Goal: Transaction & Acquisition: Purchase product/service

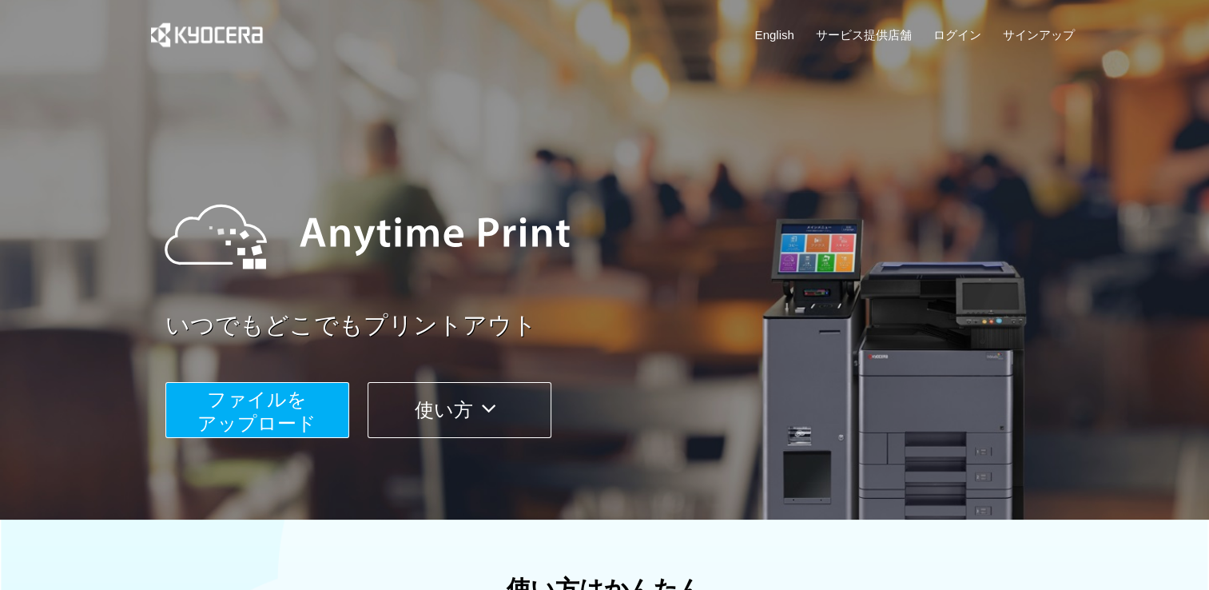
click at [462, 408] on button "使い方" at bounding box center [460, 410] width 184 height 56
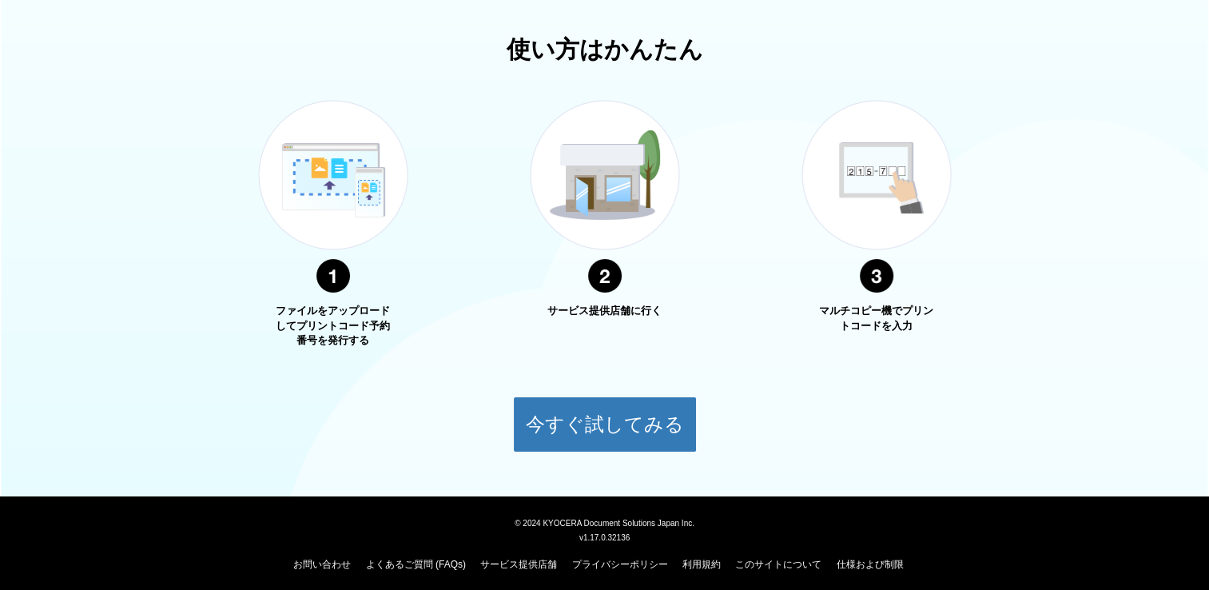
scroll to position [545, 0]
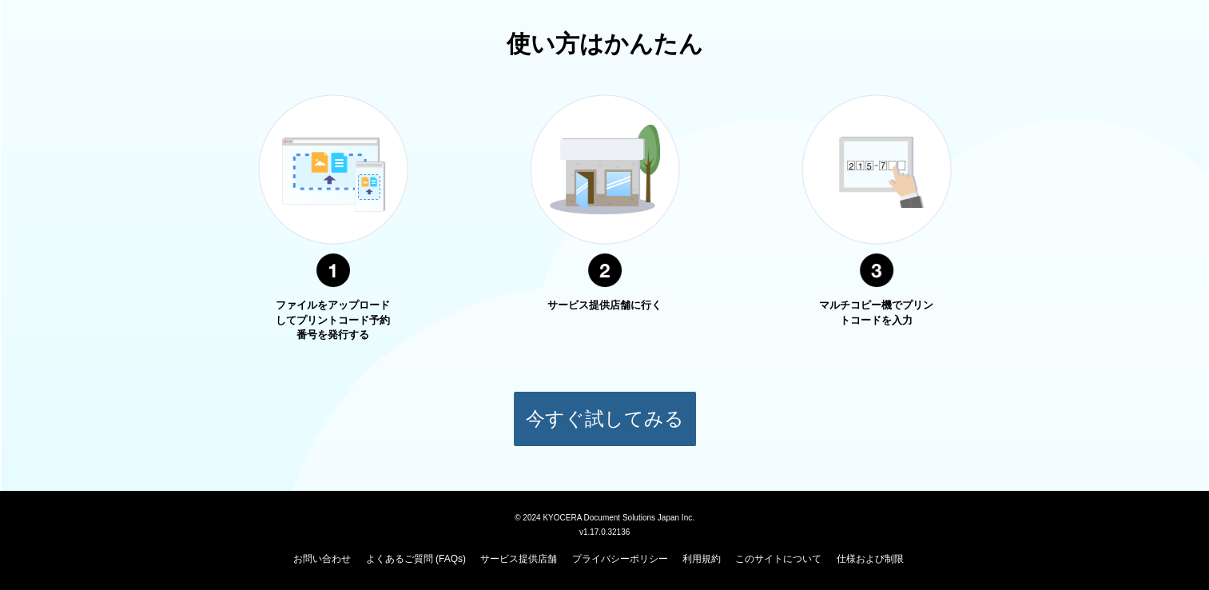
click at [606, 410] on button "今すぐ試してみる" at bounding box center [605, 419] width 184 height 56
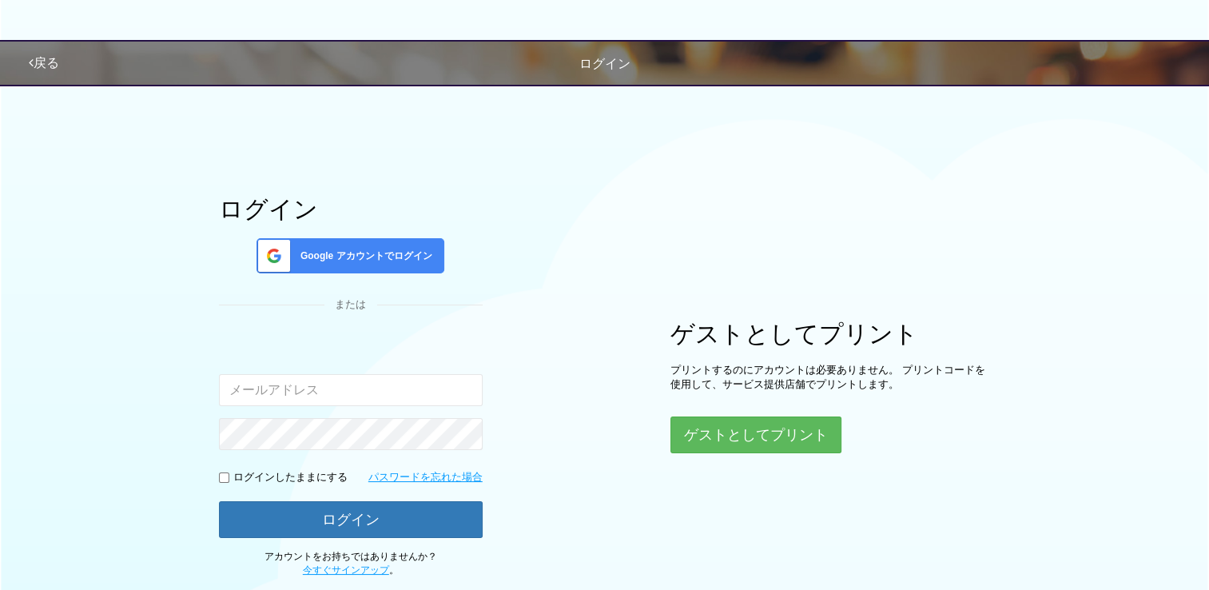
click at [308, 396] on input "email" at bounding box center [351, 390] width 264 height 32
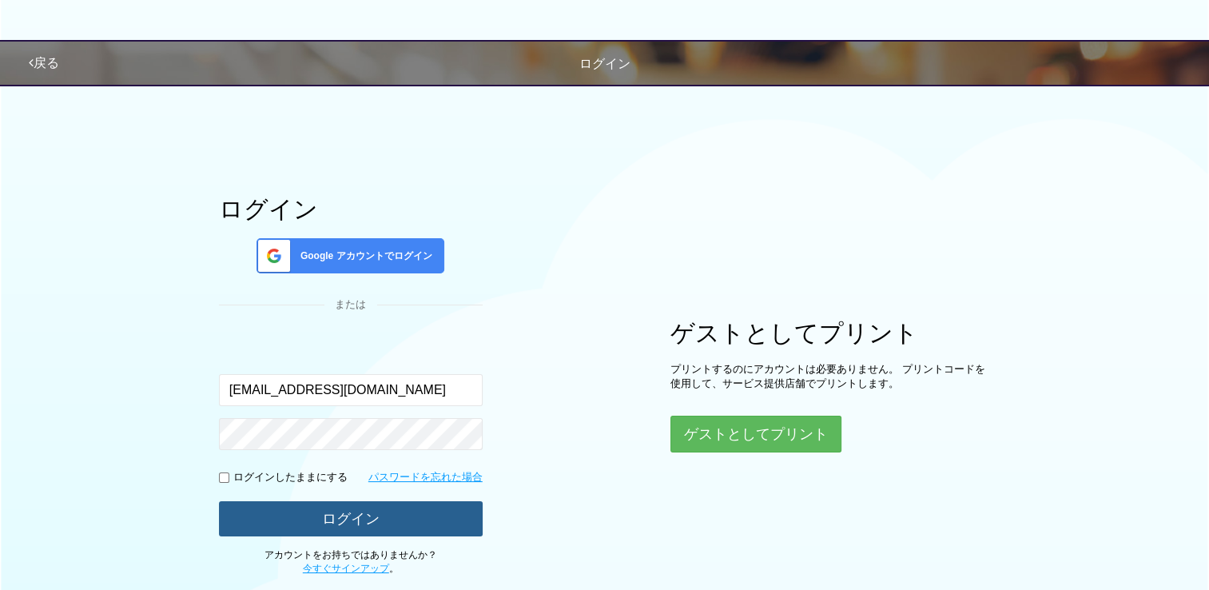
click at [364, 513] on button "ログイン" at bounding box center [351, 518] width 264 height 35
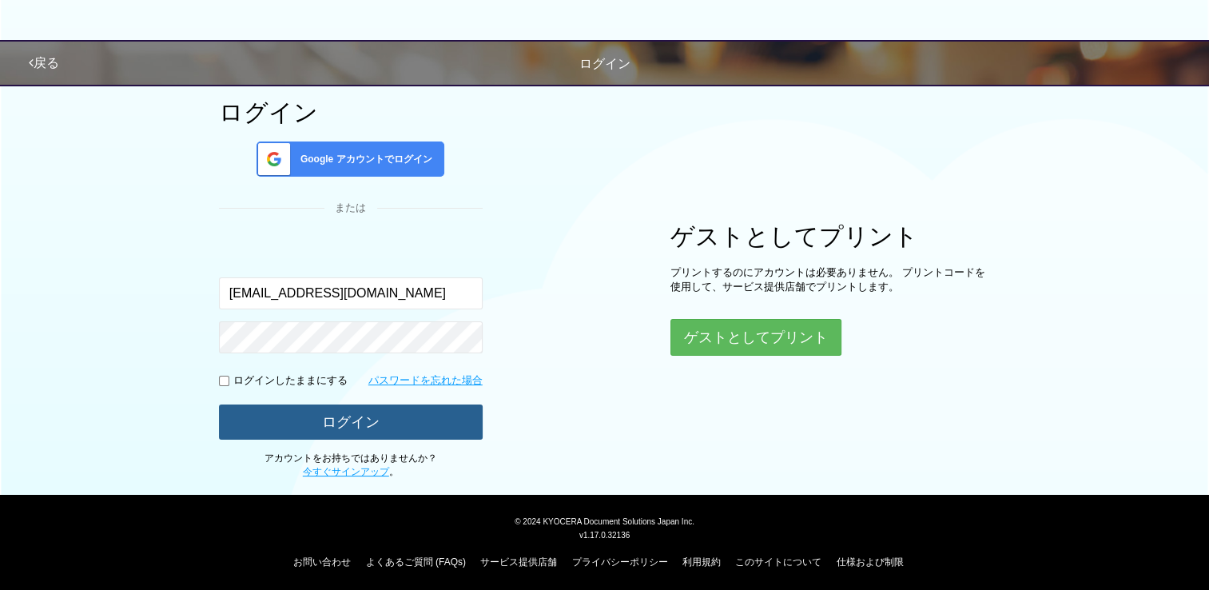
scroll to position [99, 0]
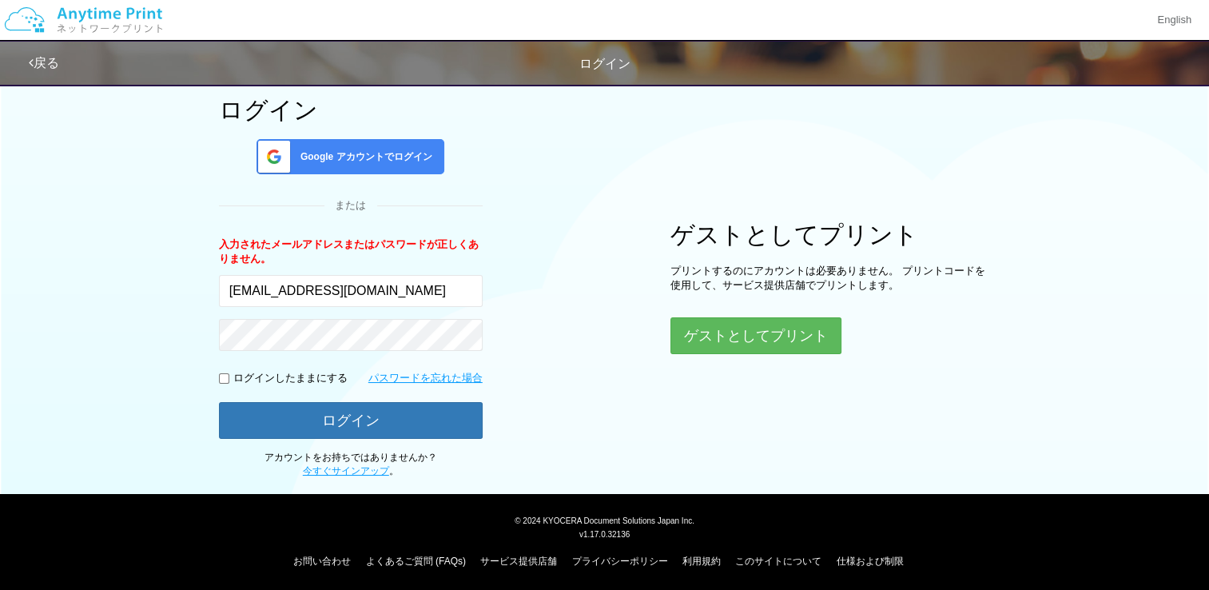
click at [289, 364] on form "入力されたメールアドレスまたはパスワードが正しくありません。 ken4719205@gmail.com ログインしたままにする パスワードを忘れた場合 ログイン" at bounding box center [351, 337] width 264 height 201
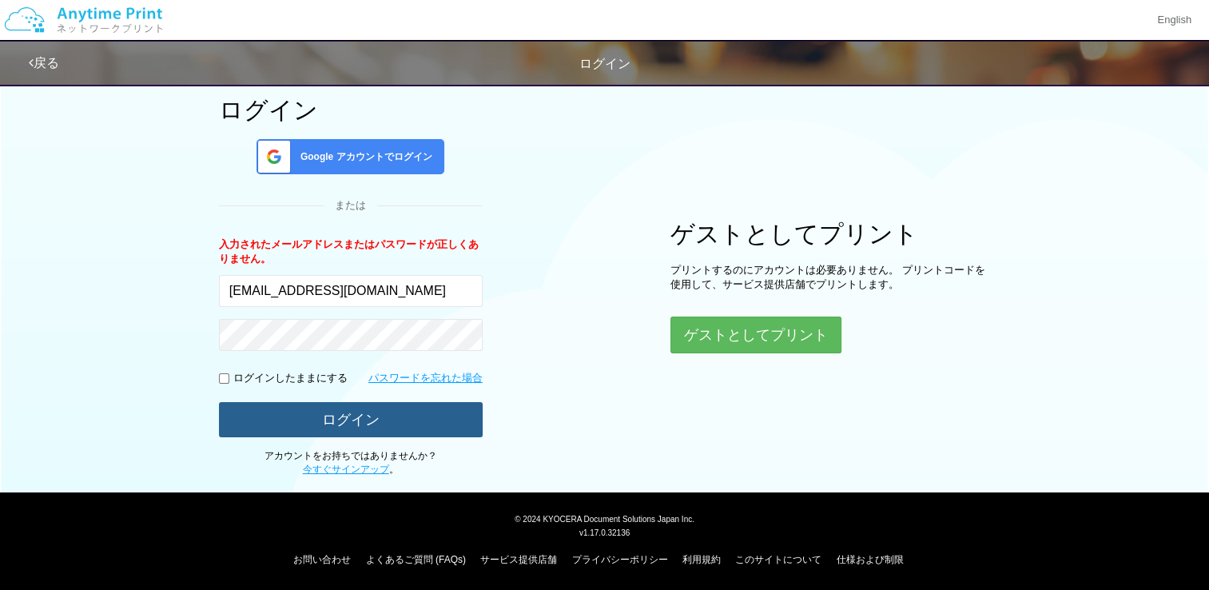
click at [368, 413] on button "ログイン" at bounding box center [351, 419] width 264 height 35
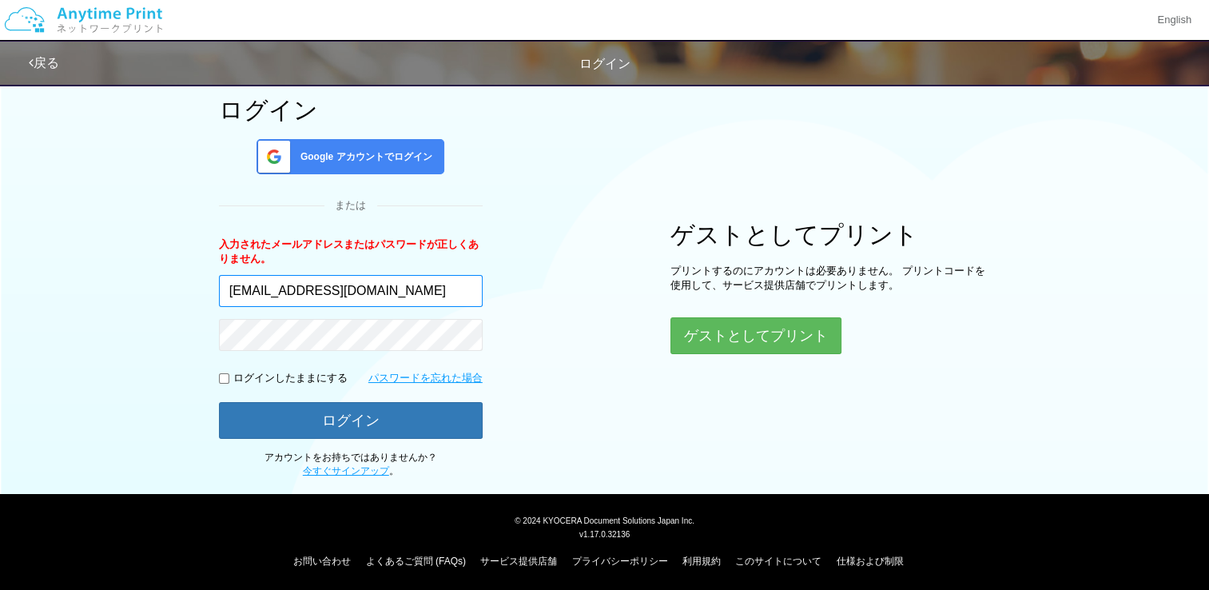
click at [404, 275] on input "ken4719205@gmail.com" at bounding box center [351, 291] width 264 height 32
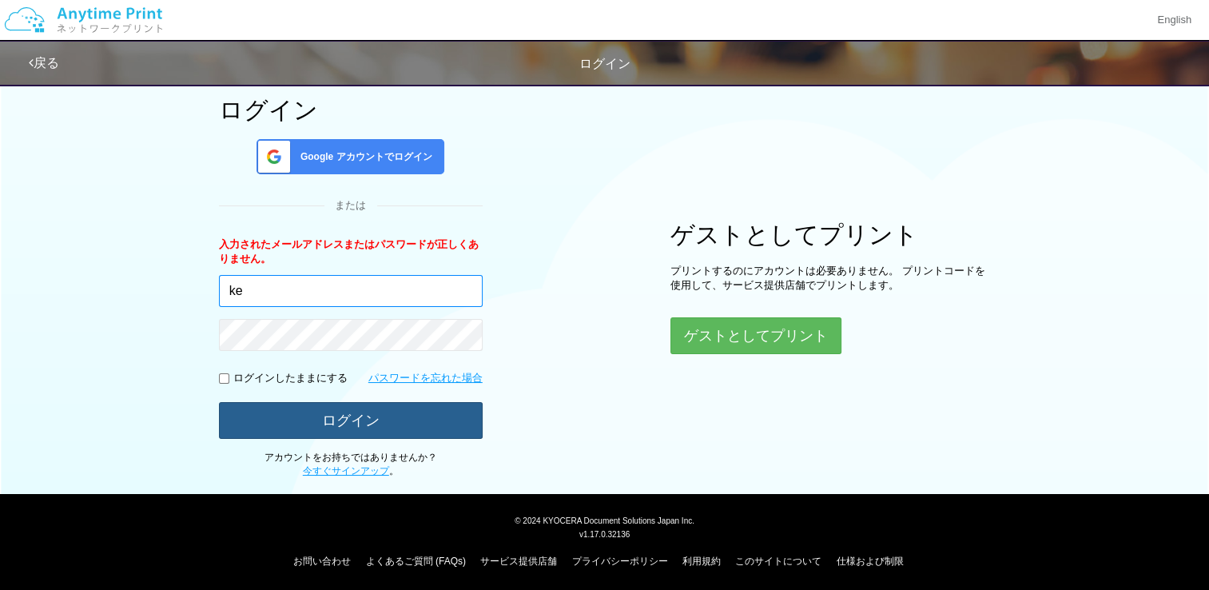
type input "k"
type input "ken40@outlook.jp"
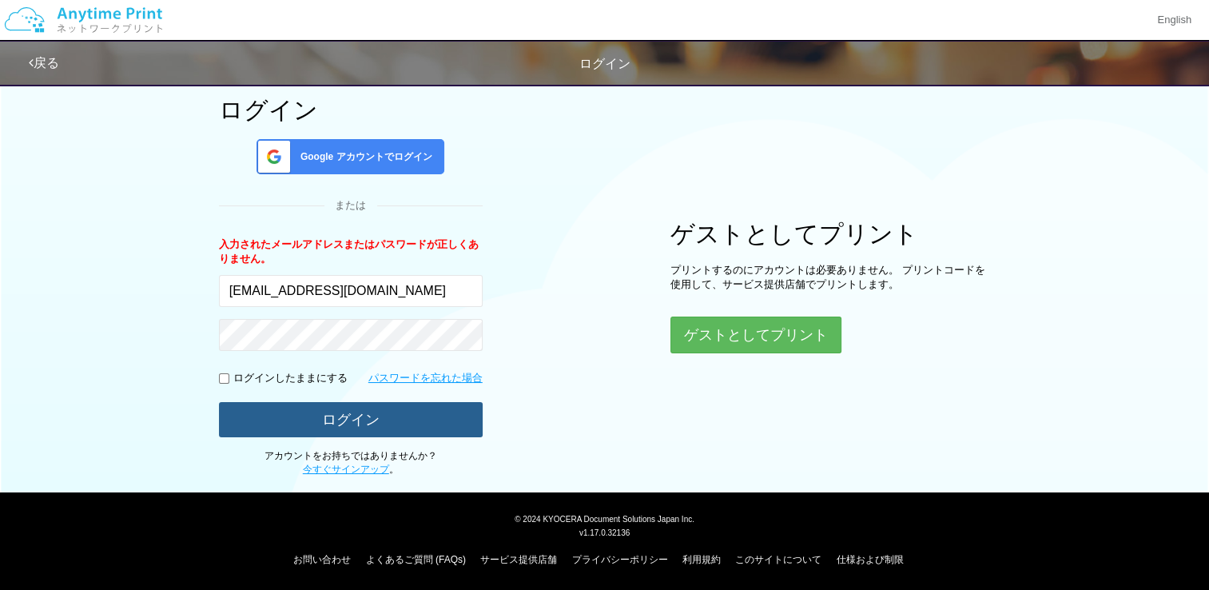
click at [348, 427] on button "ログイン" at bounding box center [351, 419] width 264 height 35
click at [354, 423] on button "ログイン" at bounding box center [351, 419] width 264 height 35
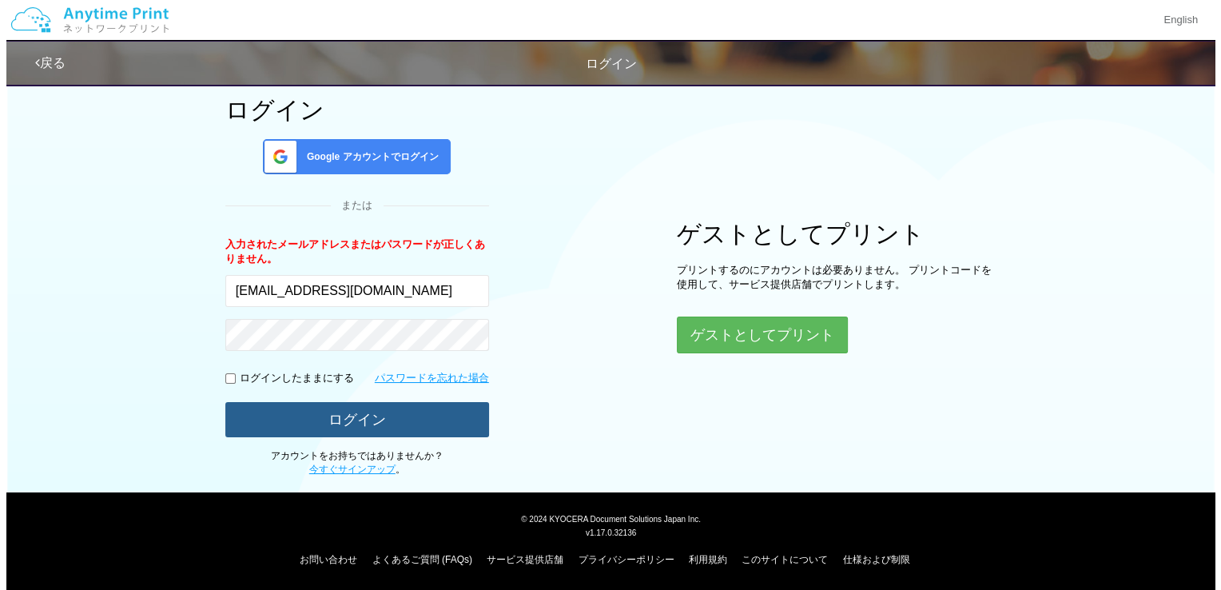
scroll to position [98, 0]
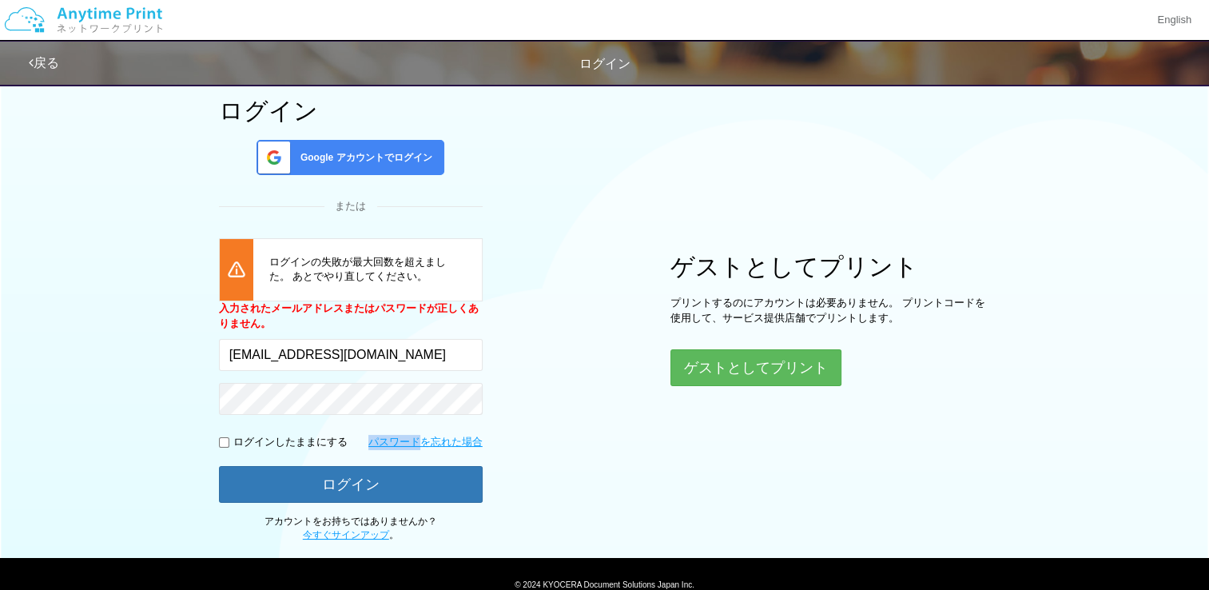
click at [355, 423] on form "入力されたメールアドレスまたはパスワードが正しくありません。 ken40@outlook.jp ログインしたままにする パスワードを忘れた場合 ログイン" at bounding box center [351, 401] width 264 height 201
click at [738, 363] on button "ゲストとしてプリント" at bounding box center [754, 367] width 169 height 35
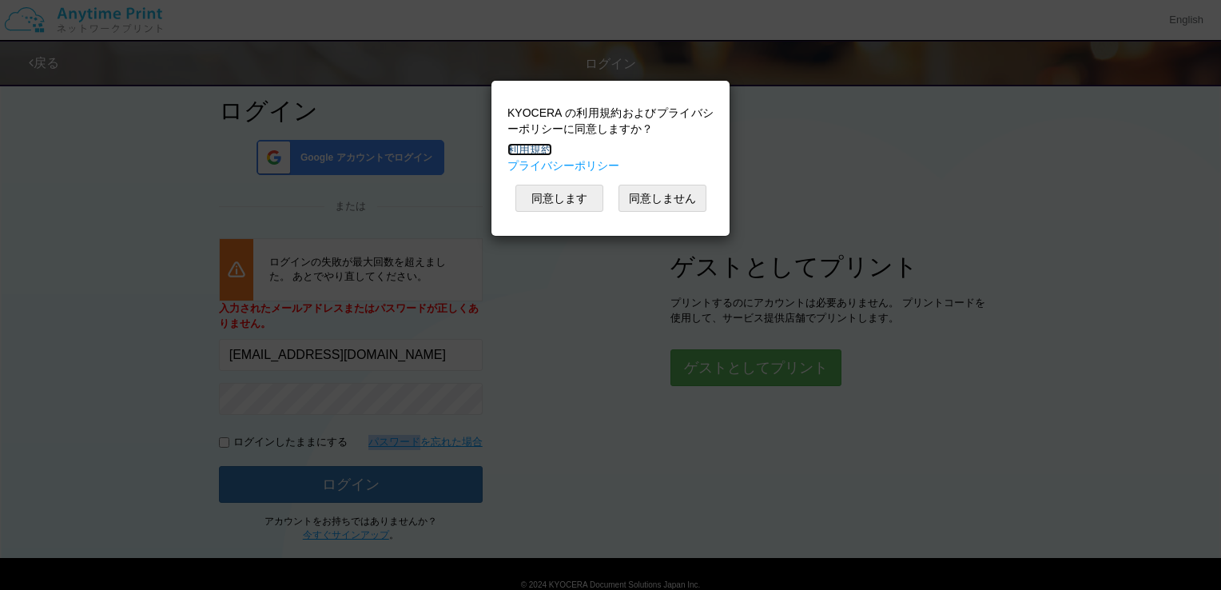
click at [540, 147] on link "利用規約" at bounding box center [529, 149] width 45 height 13
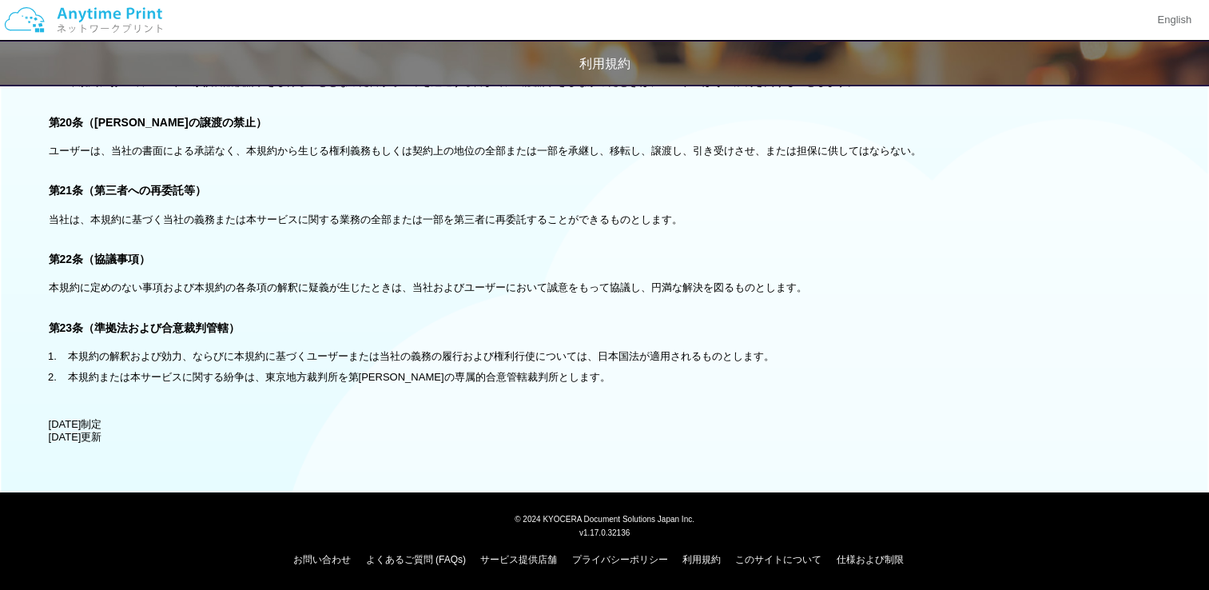
scroll to position [3054, 0]
click at [137, 15] on img at bounding box center [83, 20] width 170 height 56
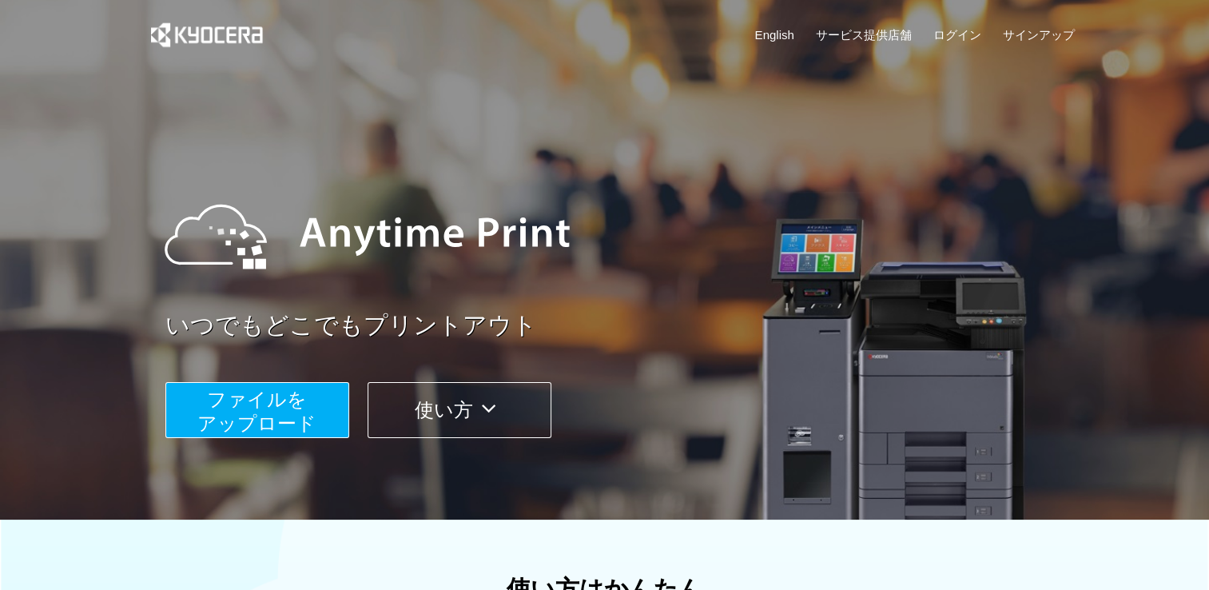
click at [454, 408] on button "使い方" at bounding box center [460, 410] width 184 height 56
click at [892, 29] on link "サービス提供店舗" at bounding box center [864, 34] width 96 height 17
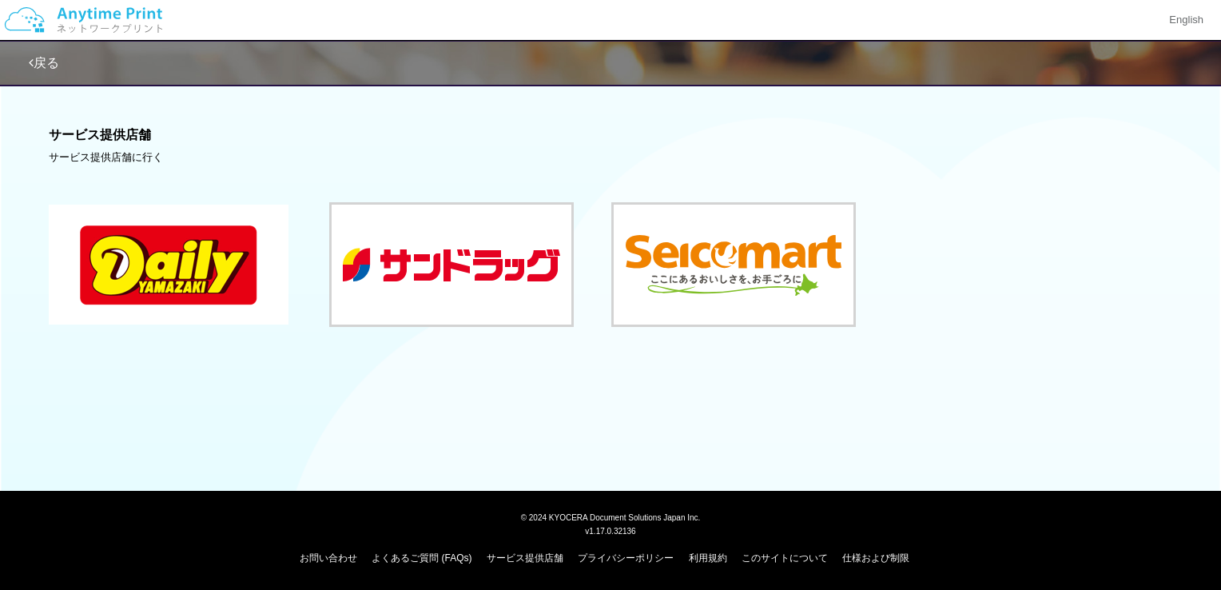
click at [153, 283] on button at bounding box center [169, 265] width 240 height 120
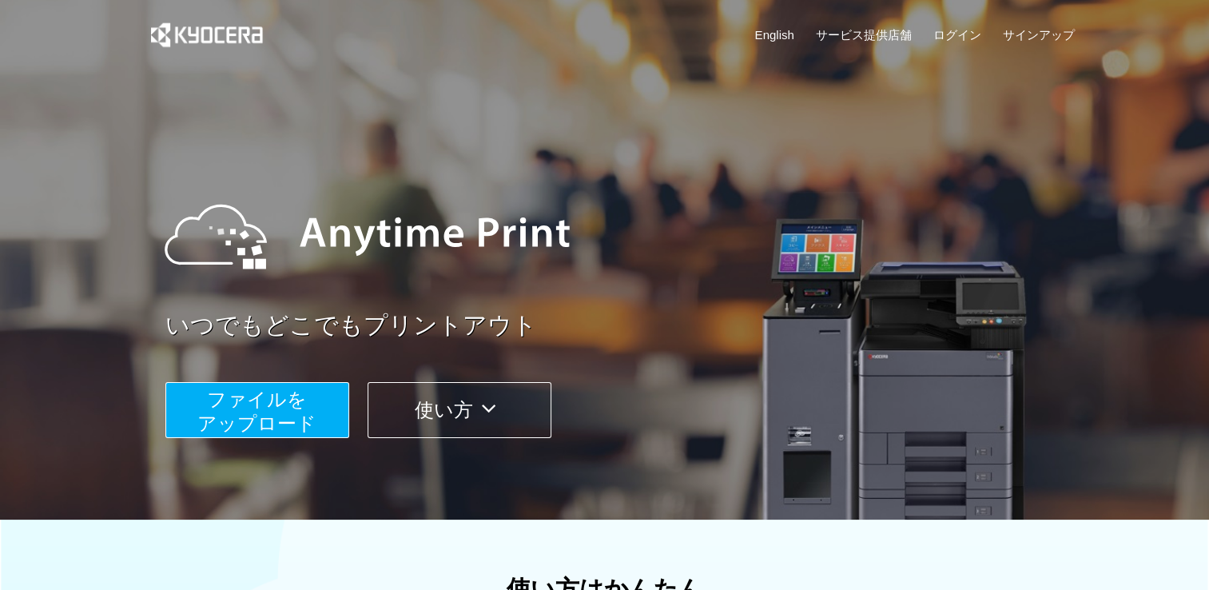
click at [310, 412] on span "ファイルを ​​アップロード" at bounding box center [256, 411] width 119 height 46
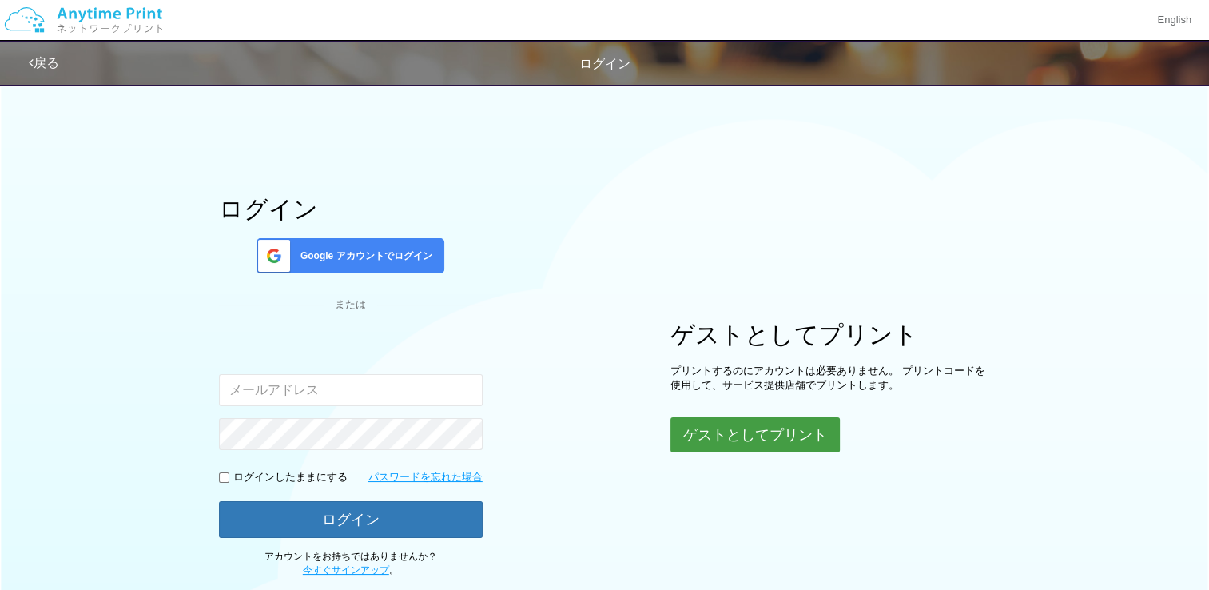
click at [732, 425] on button "ゲストとしてプリント" at bounding box center [754, 434] width 169 height 35
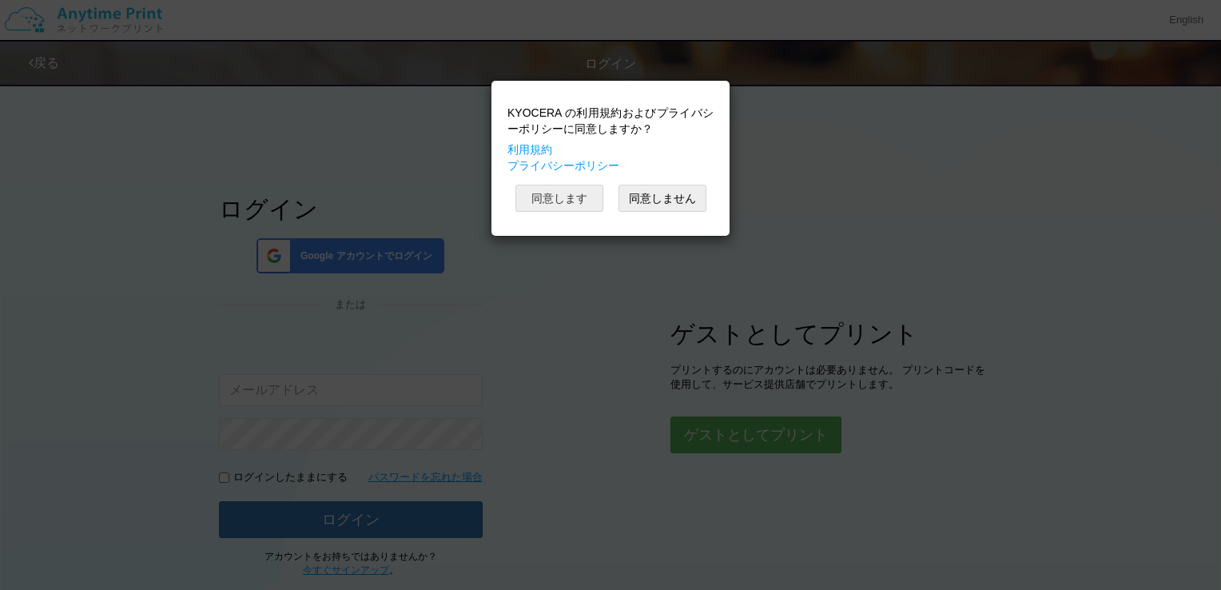
click at [551, 201] on button "同意します" at bounding box center [559, 198] width 88 height 27
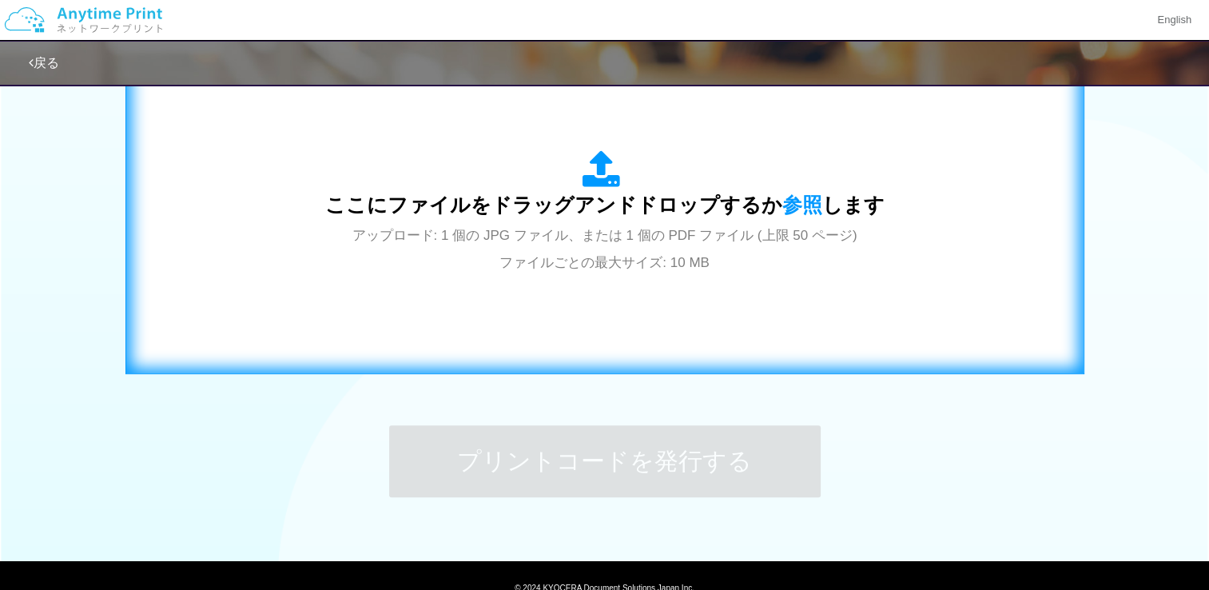
scroll to position [519, 0]
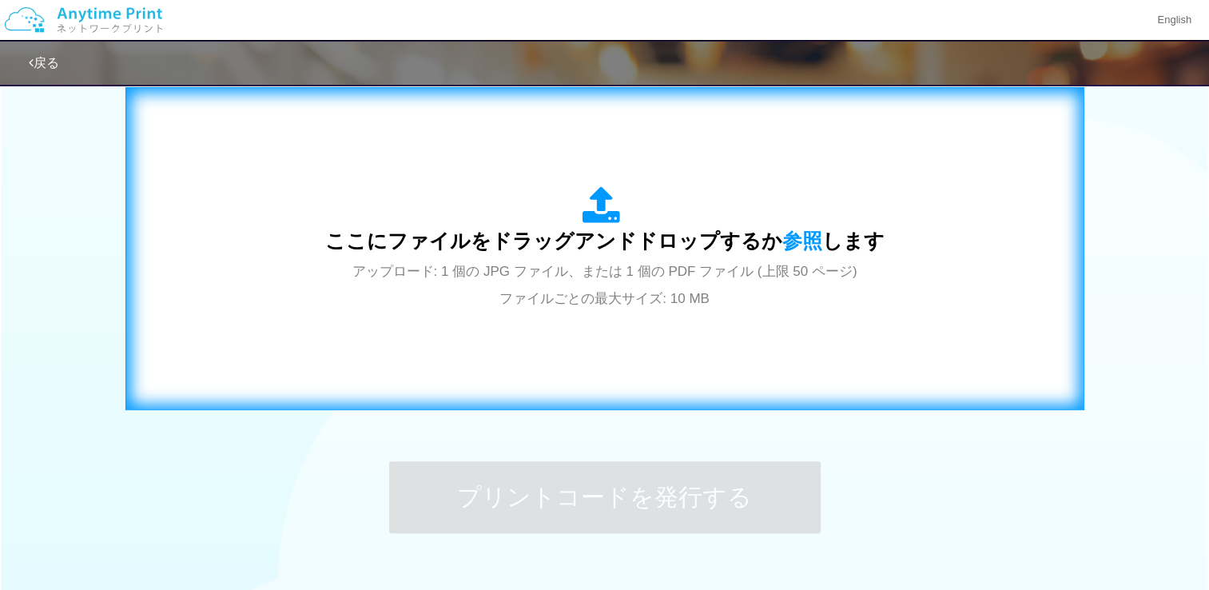
click at [618, 264] on span "アップロード: 1 個の JPG ファイル、または 1 個の PDF ファイル (上限 50 ページ) ファイルごとの最大サイズ: 10 MB" at bounding box center [604, 285] width 505 height 42
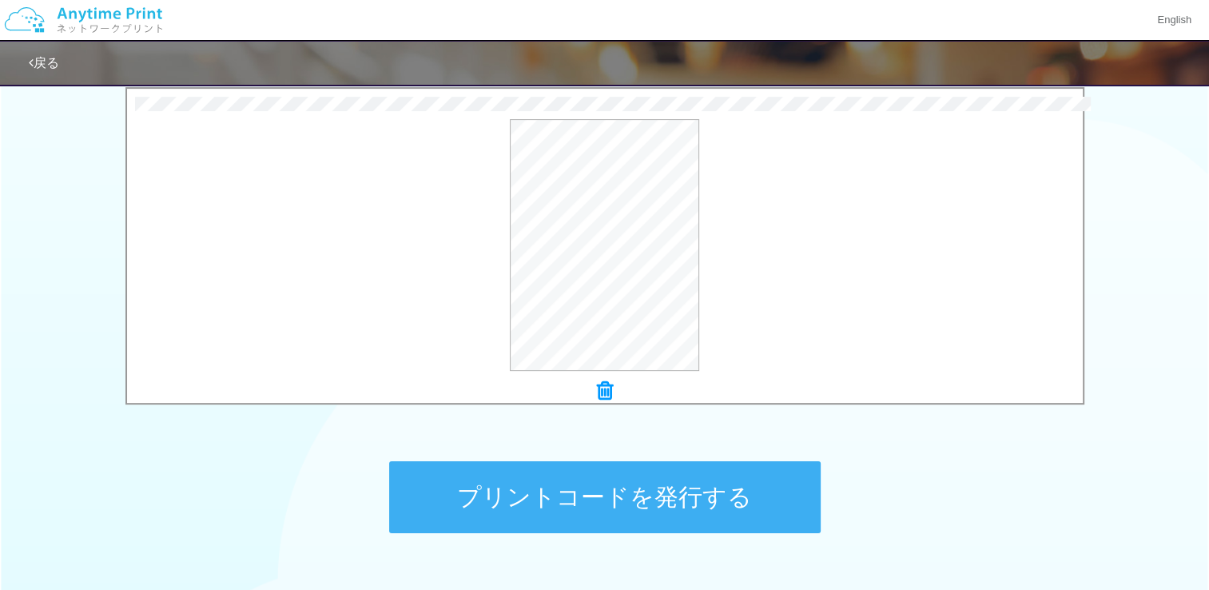
click at [662, 484] on button "プリントコードを発行する" at bounding box center [605, 497] width 432 height 72
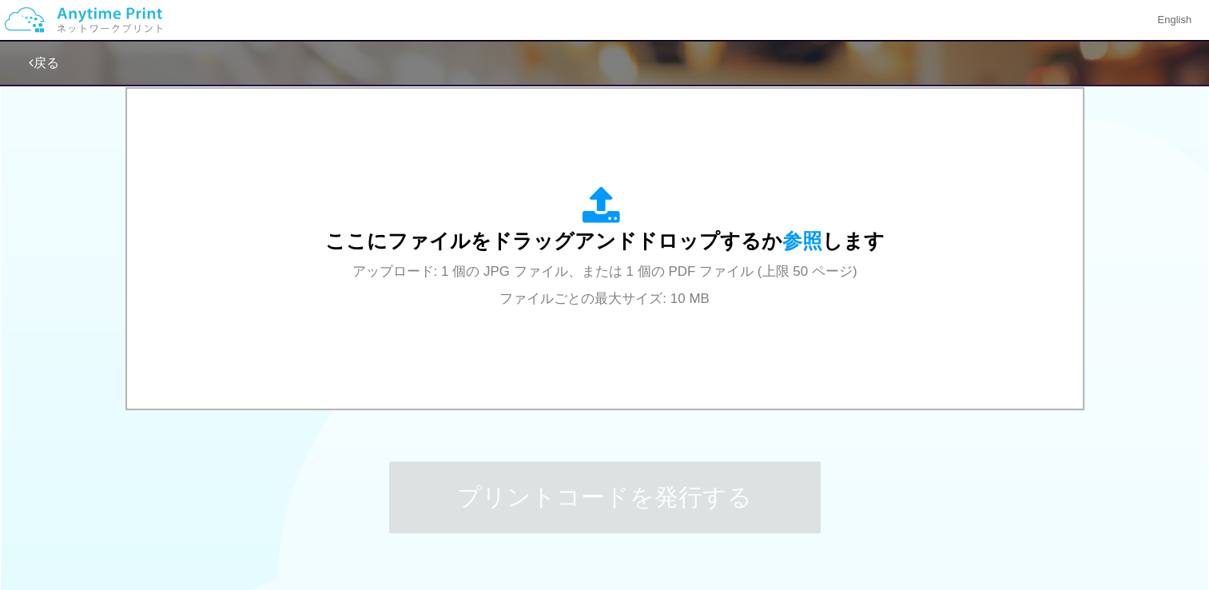
scroll to position [0, 0]
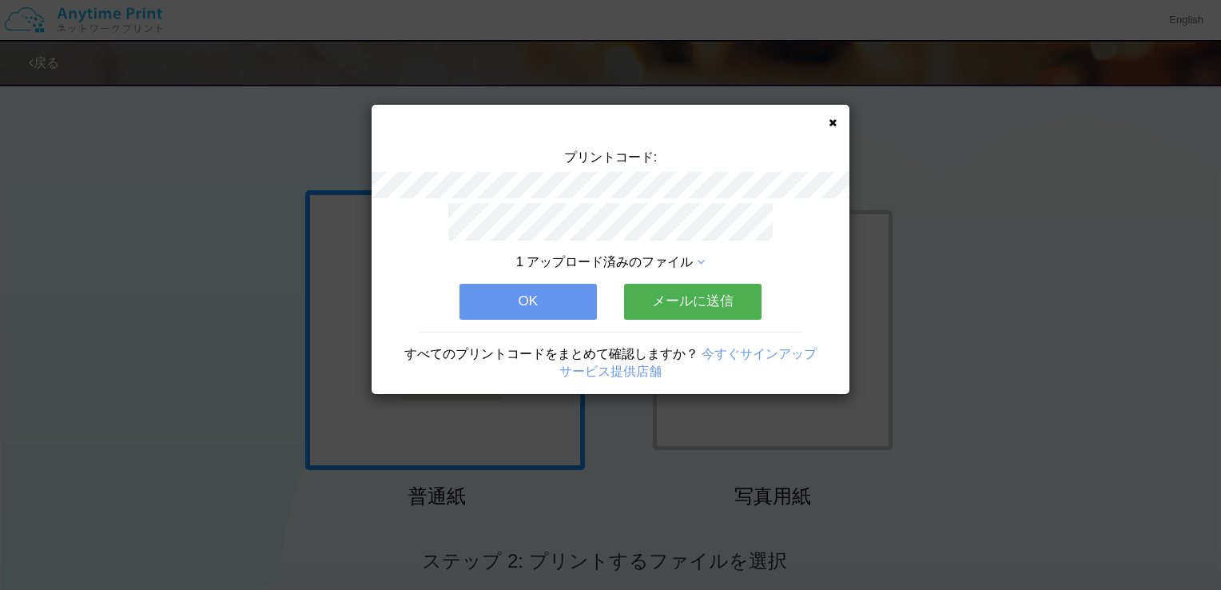
click at [566, 296] on button "OK" at bounding box center [527, 301] width 137 height 35
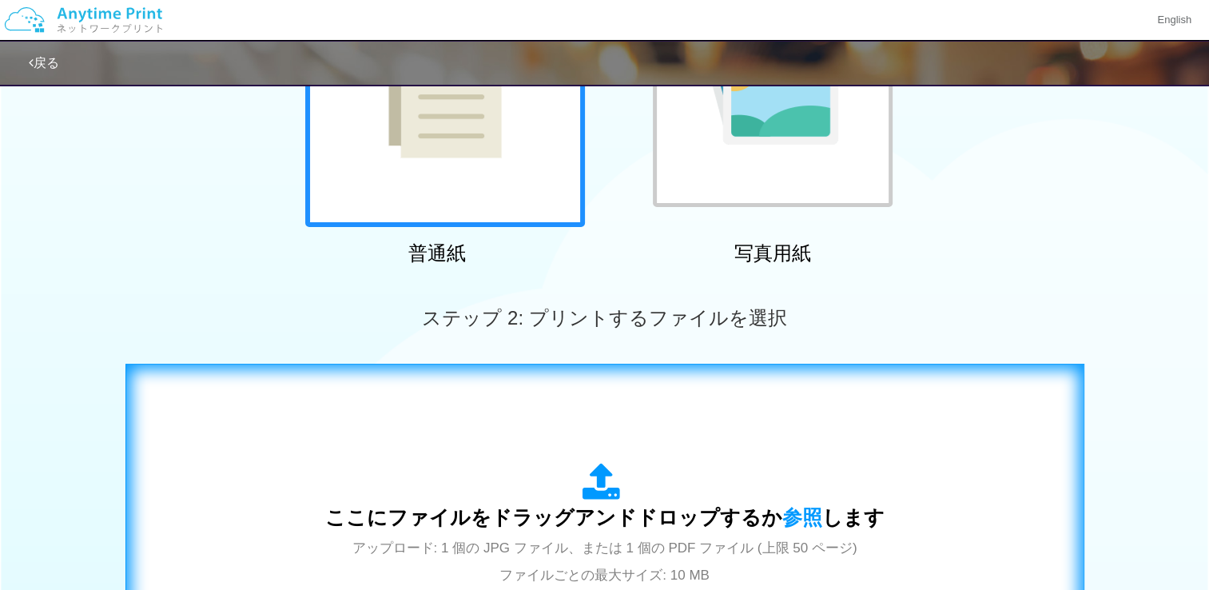
scroll to position [240, 0]
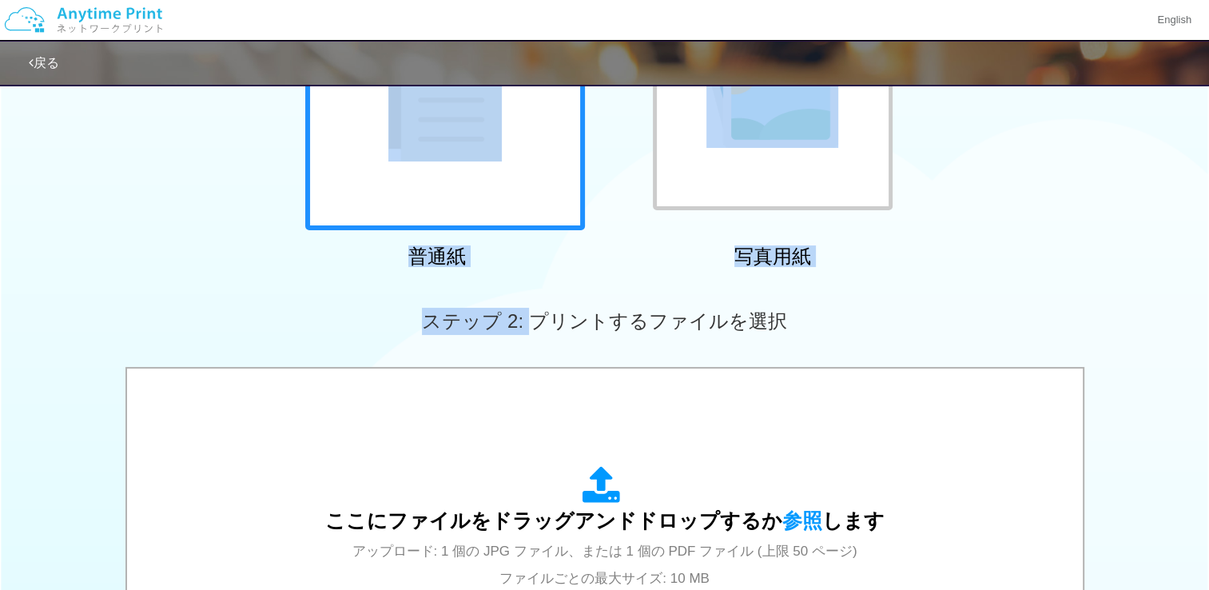
drag, startPoint x: 530, startPoint y: 177, endPoint x: 543, endPoint y: 347, distance: 169.9
click at [543, 347] on div "ステップ 1: 用紙の種類を選択 普通紙 写真用紙 普通紙 写真用紙 previous next slide 1 of 2 comma.current.act…" at bounding box center [604, 347] width 1209 height 1025
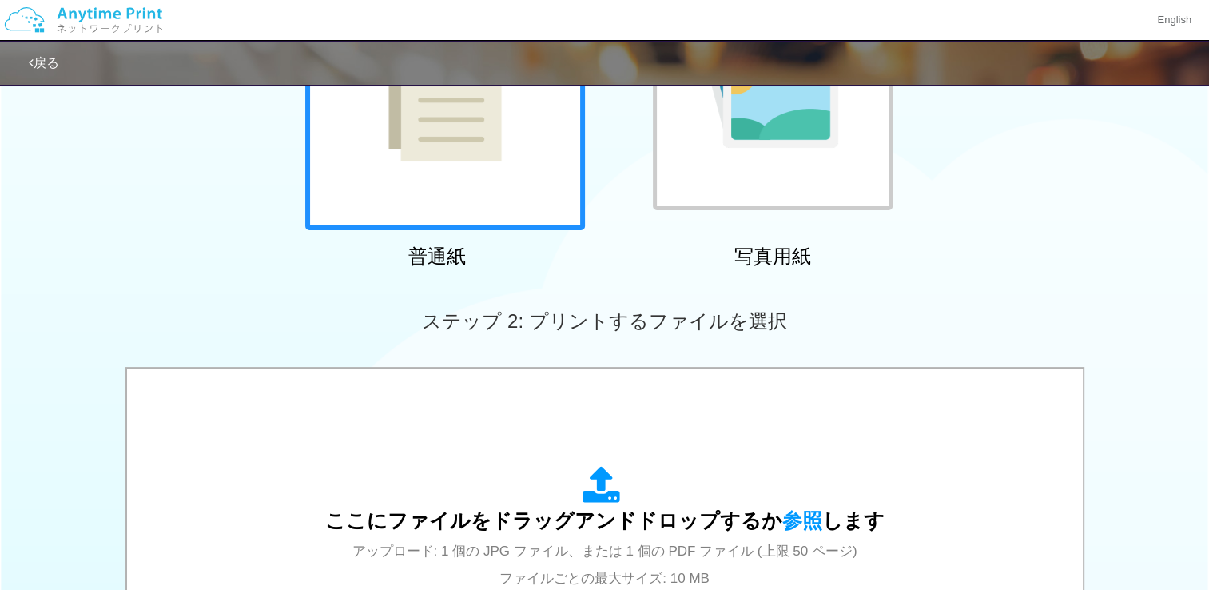
click at [889, 347] on div "ステップ 2: プリントするファイルを選択" at bounding box center [604, 321] width 1209 height 91
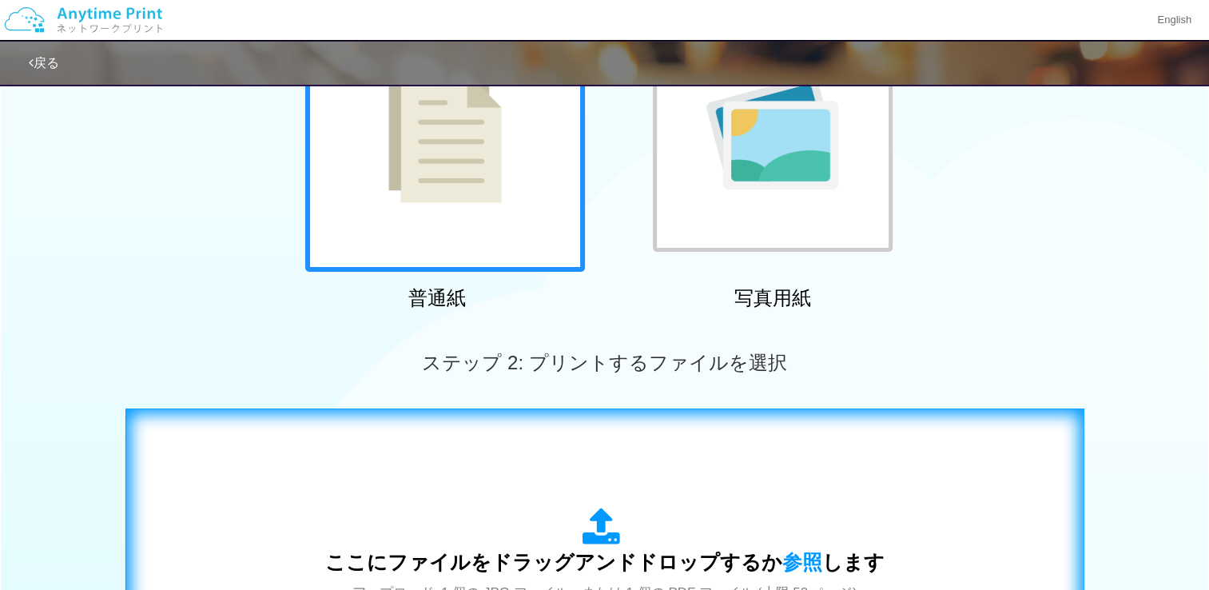
scroll to position [0, 0]
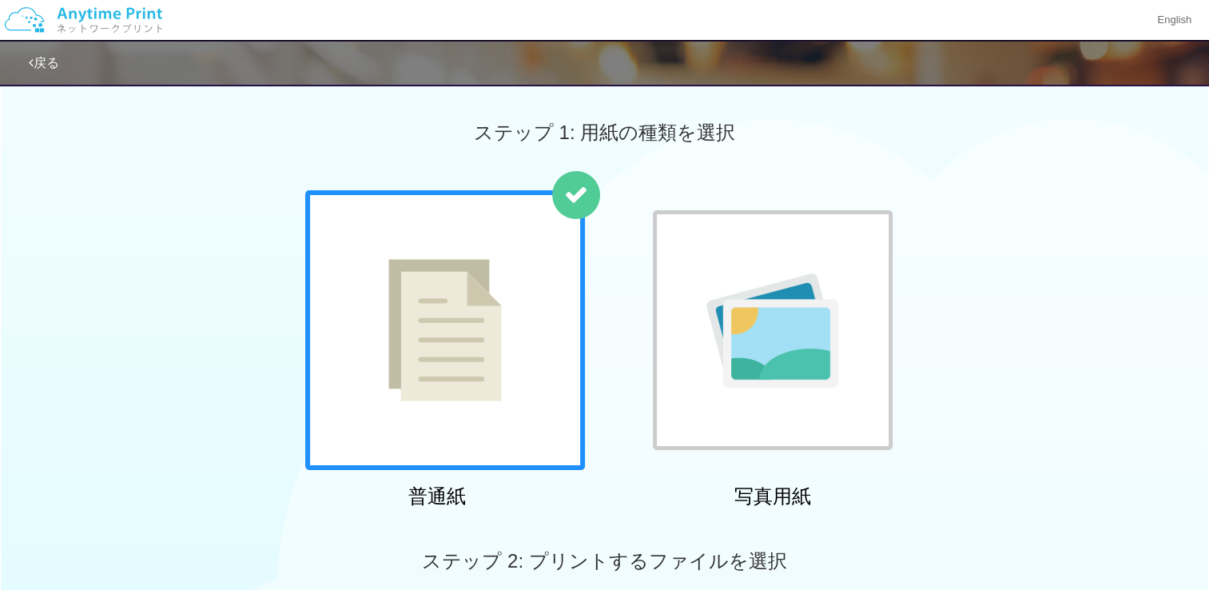
click at [38, 62] on link "戻る" at bounding box center [44, 63] width 30 height 14
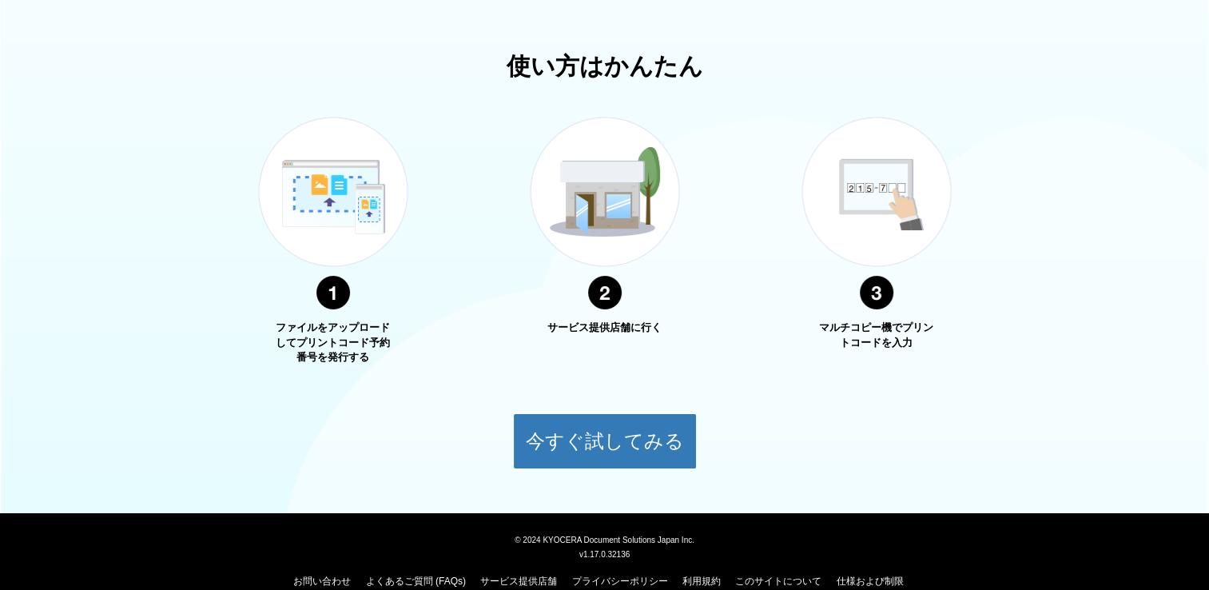
scroll to position [545, 0]
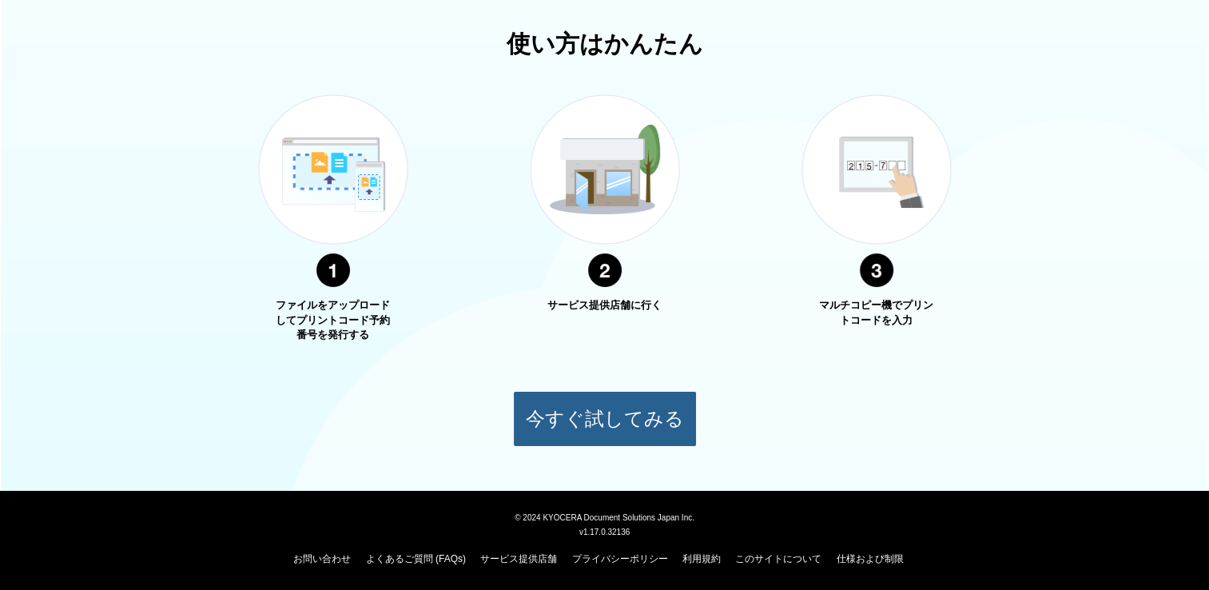
click at [652, 415] on button "今すぐ試してみる" at bounding box center [605, 419] width 184 height 56
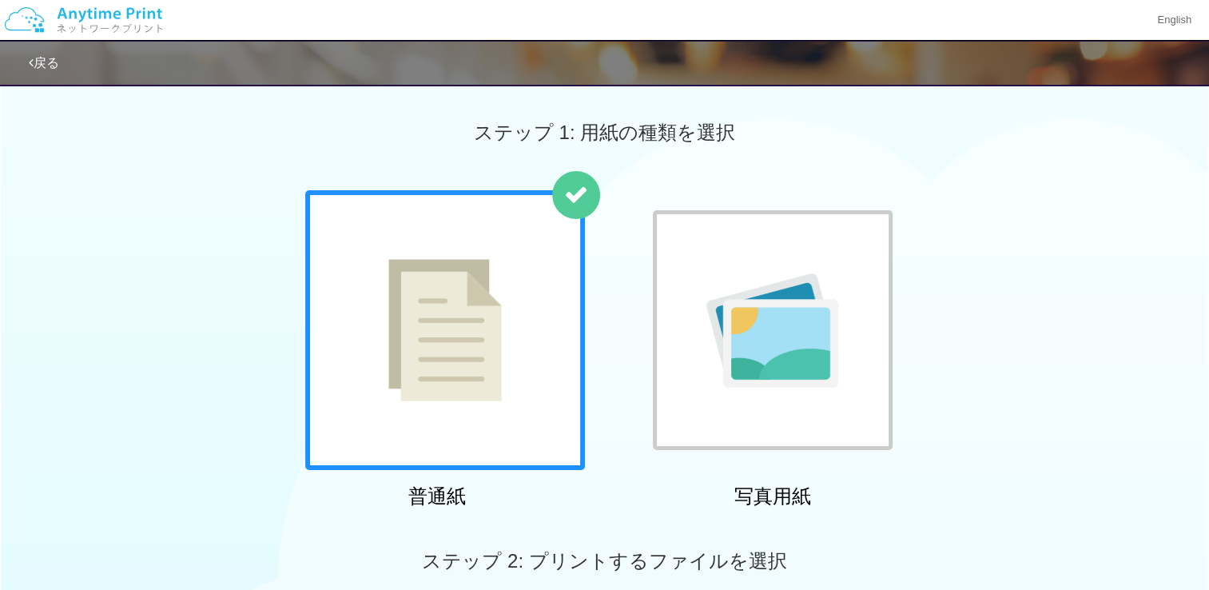
click at [48, 57] on link "戻る" at bounding box center [44, 63] width 30 height 14
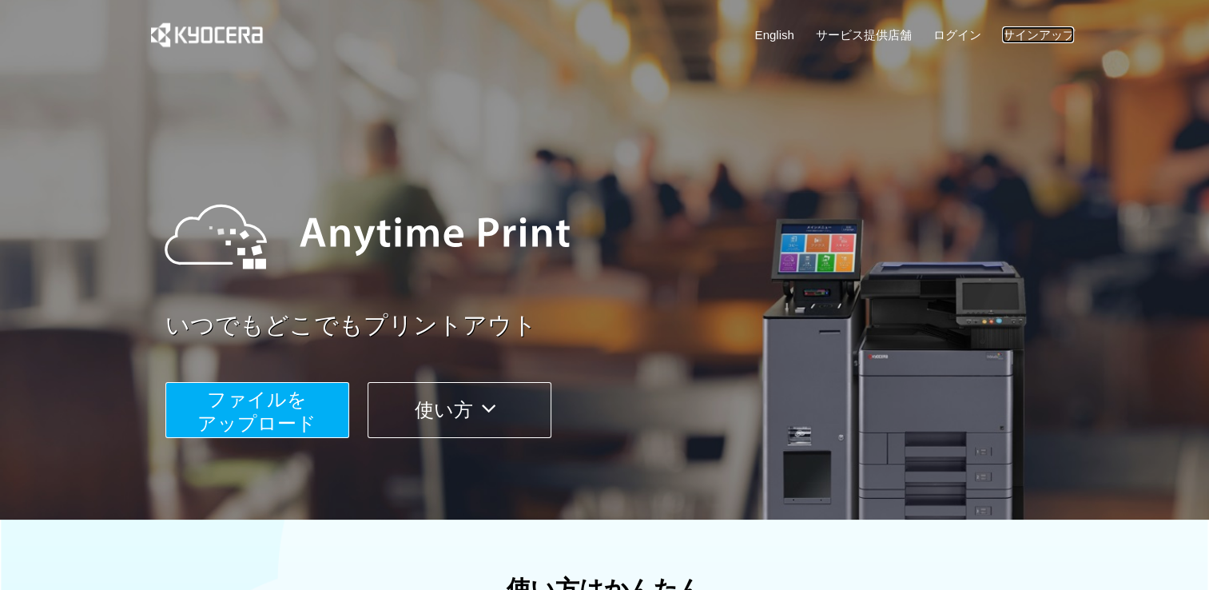
click at [1022, 29] on link "サインアップ" at bounding box center [1038, 34] width 72 height 17
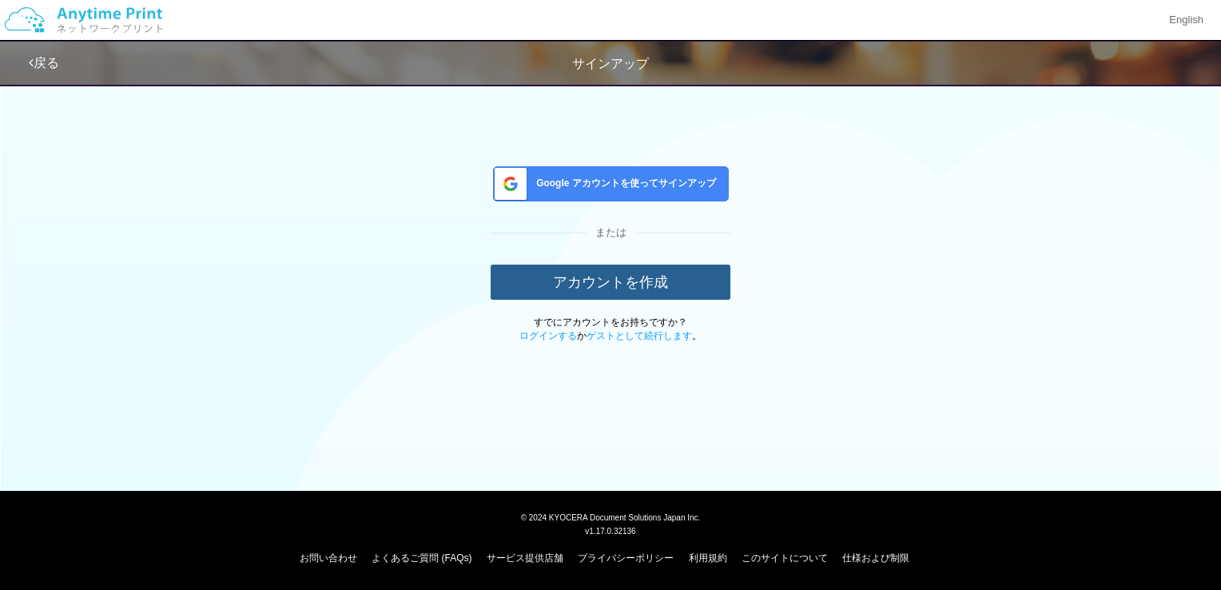
click at [615, 279] on button "アカウントを作成" at bounding box center [611, 281] width 240 height 35
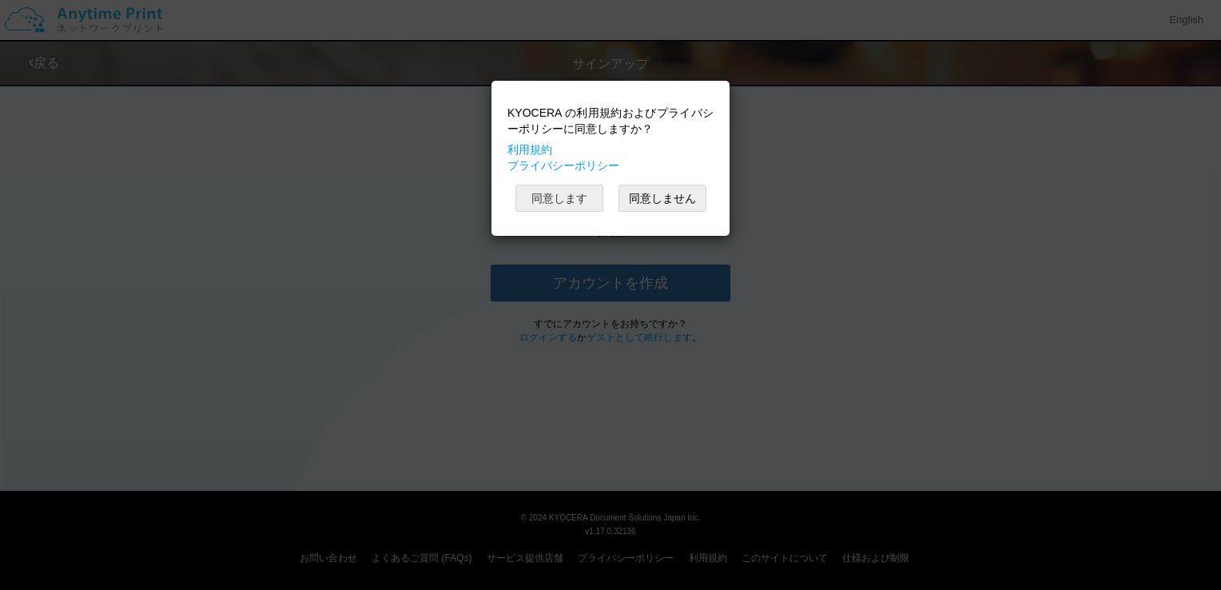
click at [582, 198] on button "同意します" at bounding box center [559, 198] width 88 height 27
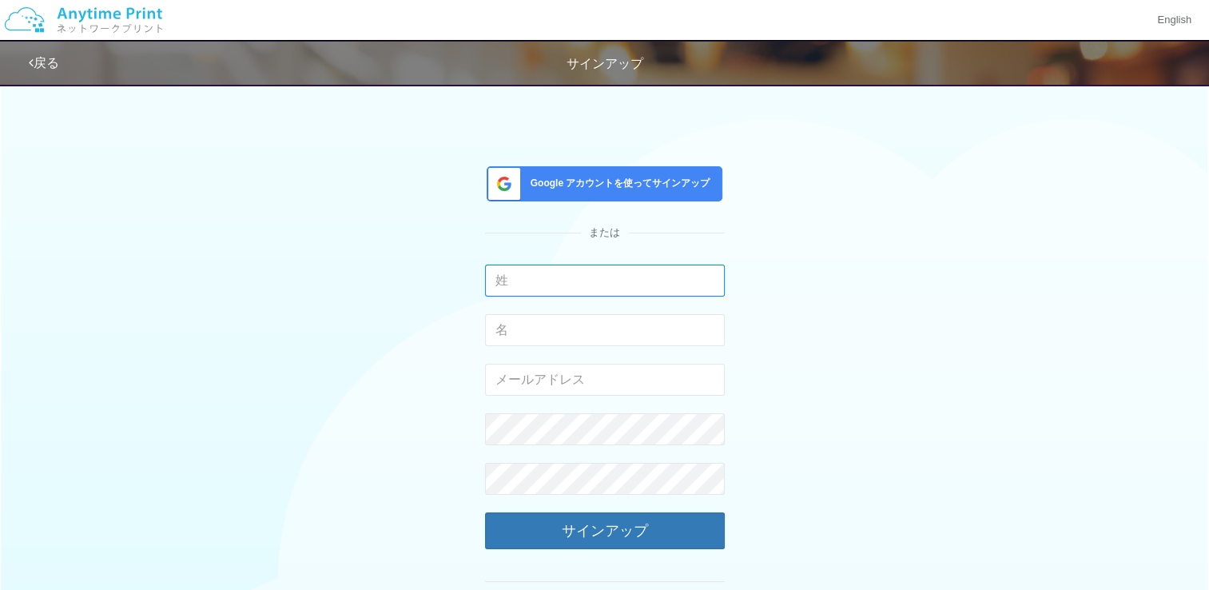
click at [535, 286] on input "text" at bounding box center [605, 280] width 240 height 32
type input "下地"
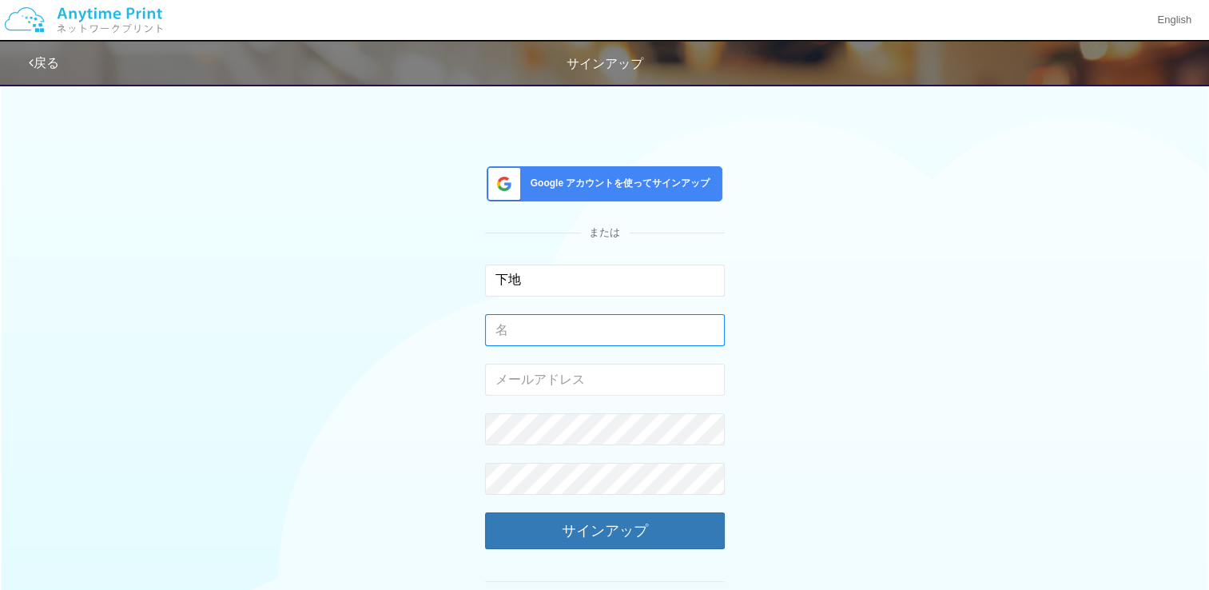
type input "顕一"
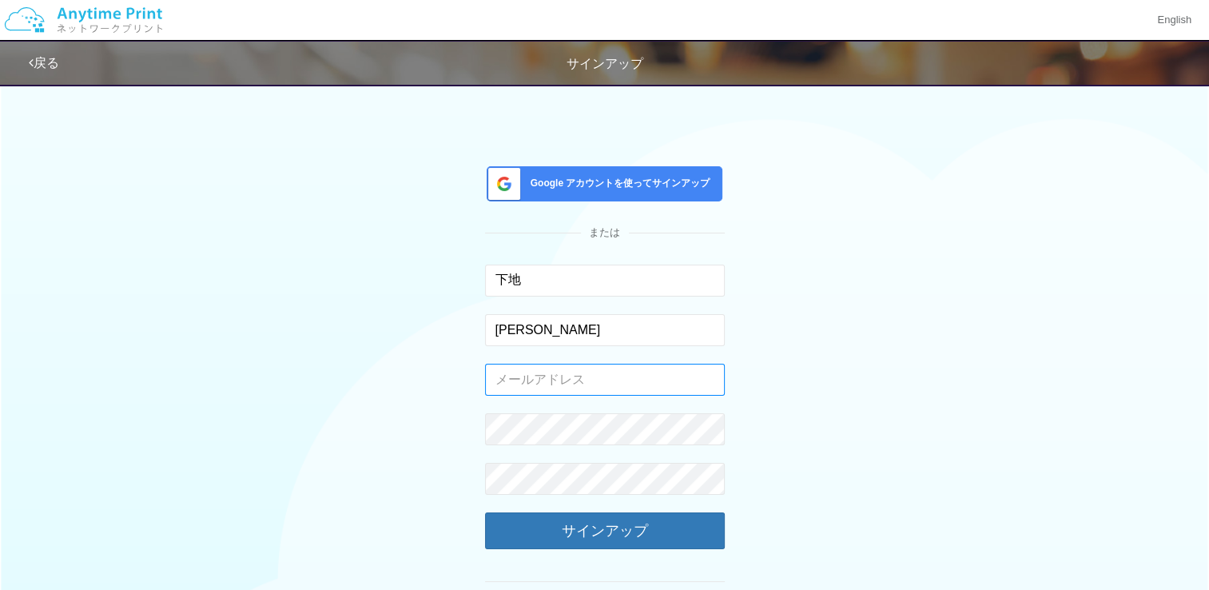
type input "[EMAIL_ADDRESS][DOMAIN_NAME]"
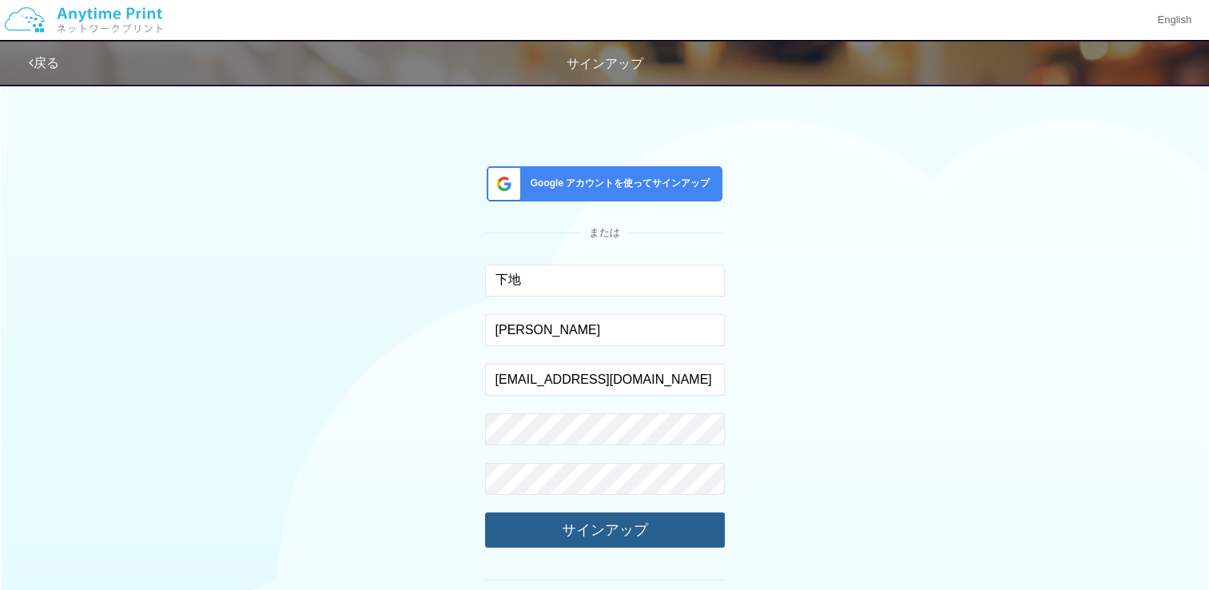
click at [568, 526] on button "サインアップ" at bounding box center [605, 529] width 240 height 35
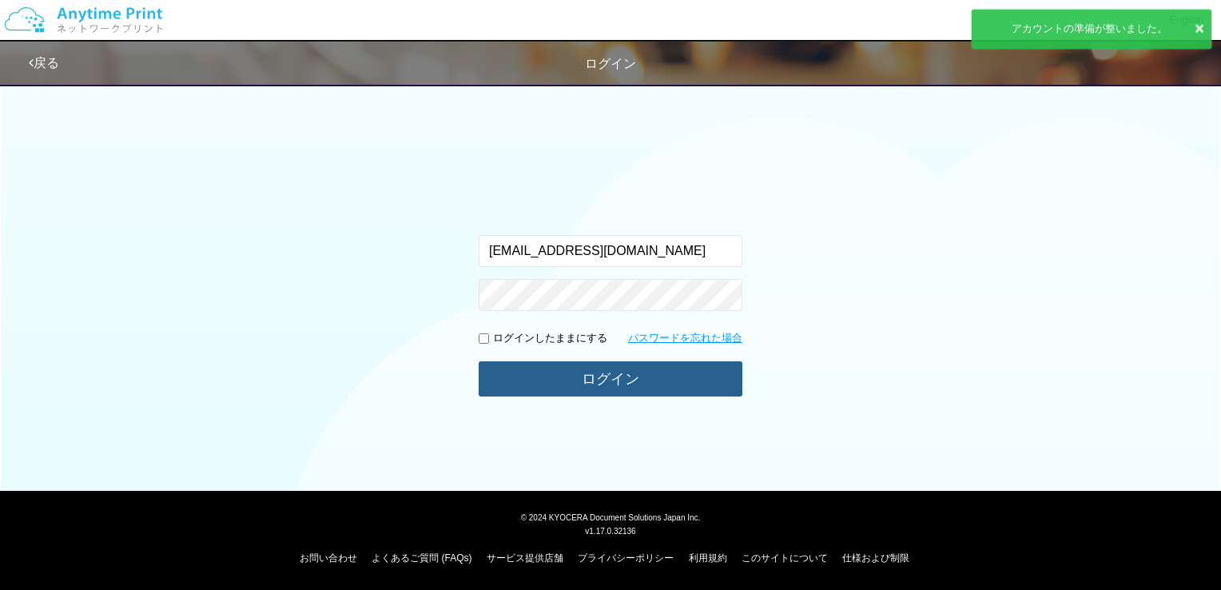
click at [626, 384] on button "ログイン" at bounding box center [611, 378] width 264 height 35
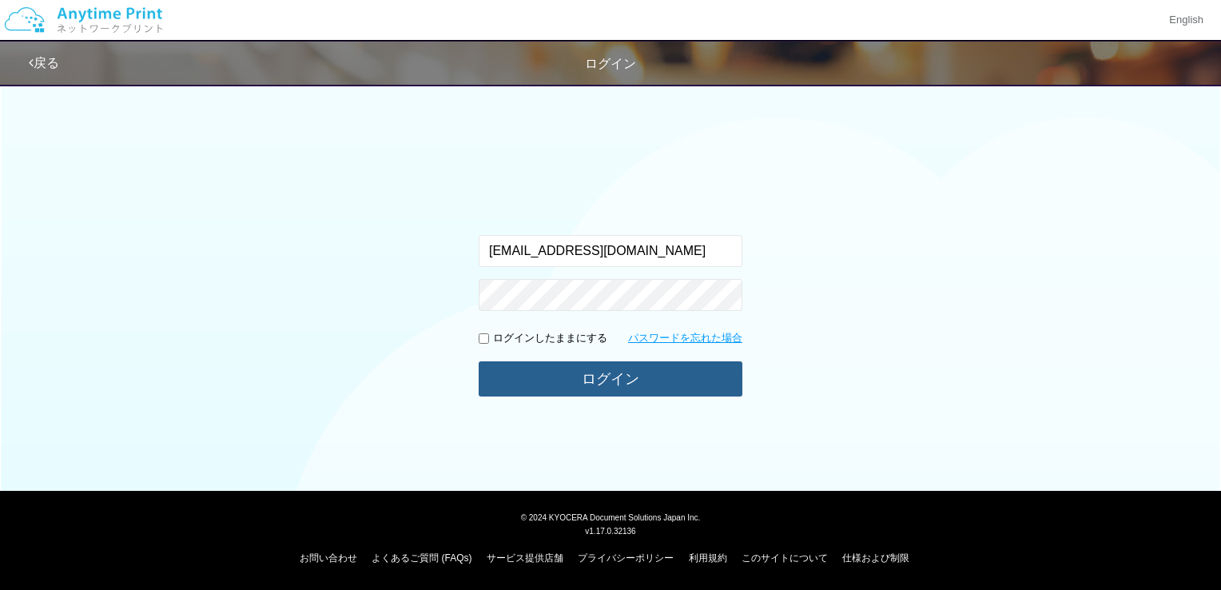
click at [607, 375] on button "ログイン" at bounding box center [611, 378] width 264 height 35
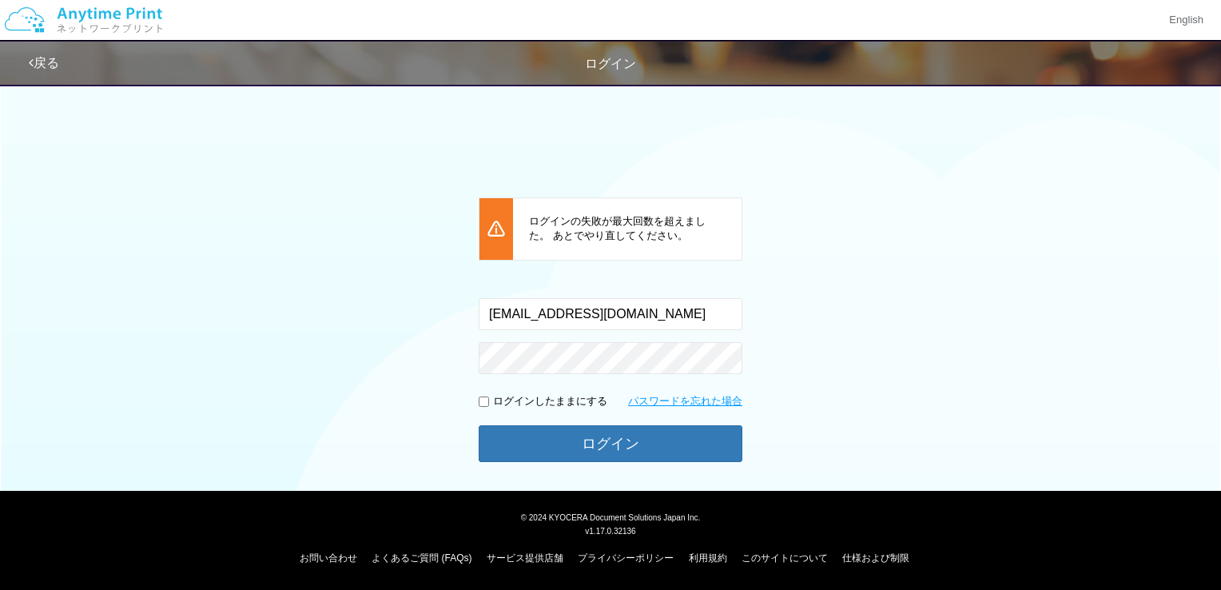
click at [885, 433] on div "ログインの失敗が最大回数を超えました。 あとでやり直してください。 入力されたメールアドレスまたはパスワードが正しくありません。 ken40@outlook.…" at bounding box center [610, 274] width 959 height 399
click at [486, 398] on input "checkbox" at bounding box center [484, 401] width 10 height 10
checkbox input "true"
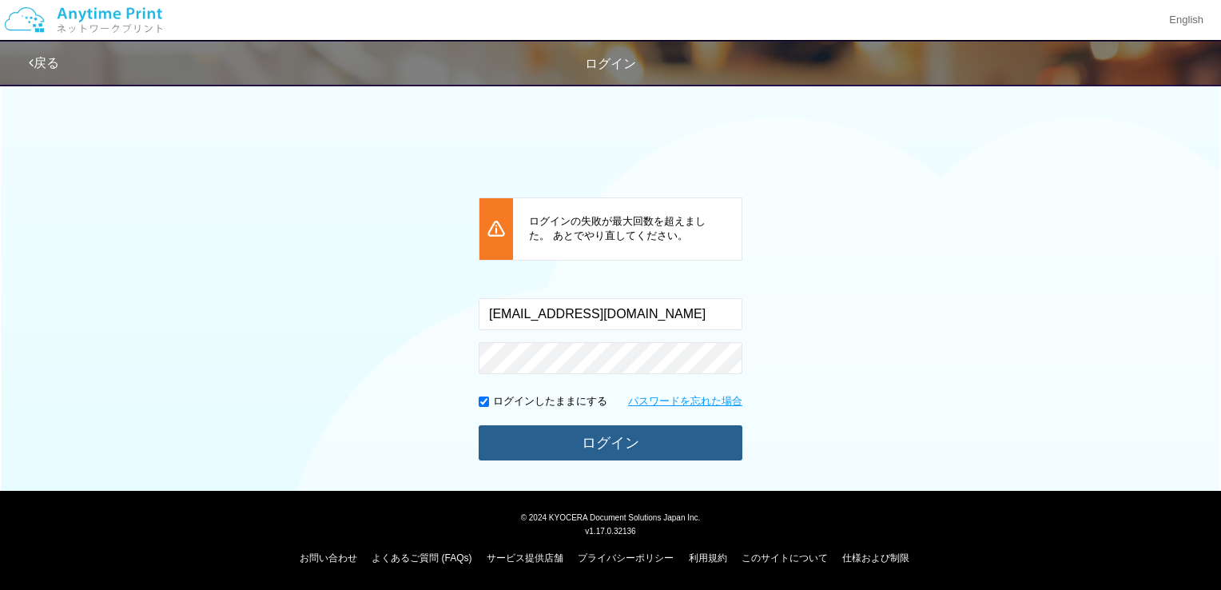
click at [622, 449] on button "ログイン" at bounding box center [611, 442] width 264 height 35
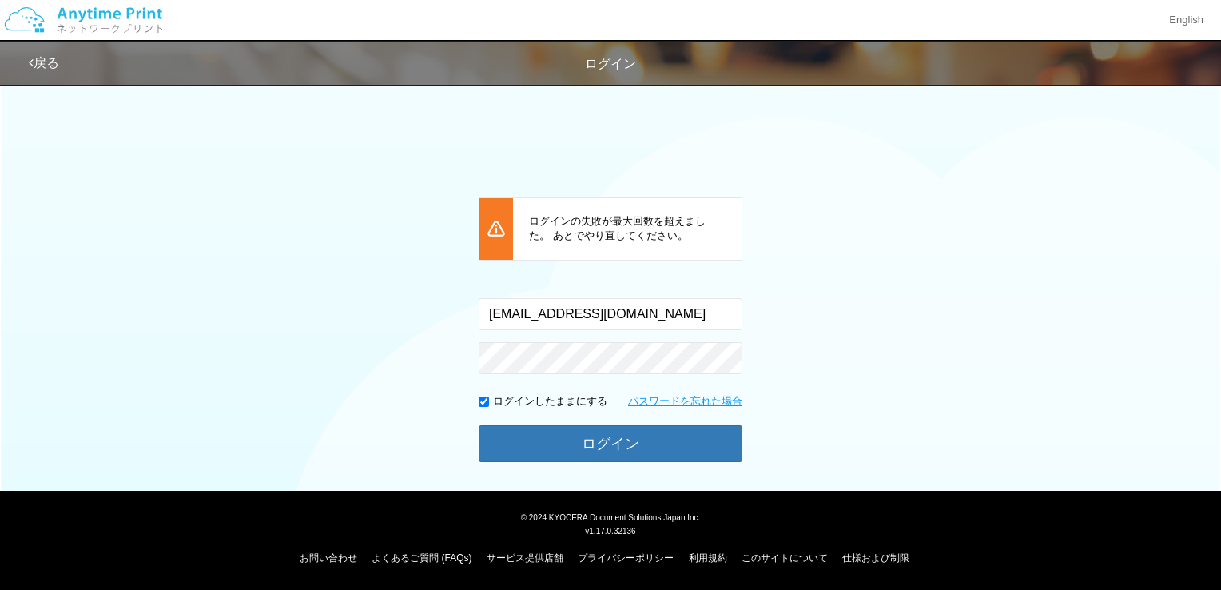
click at [134, 10] on img at bounding box center [83, 20] width 170 height 56
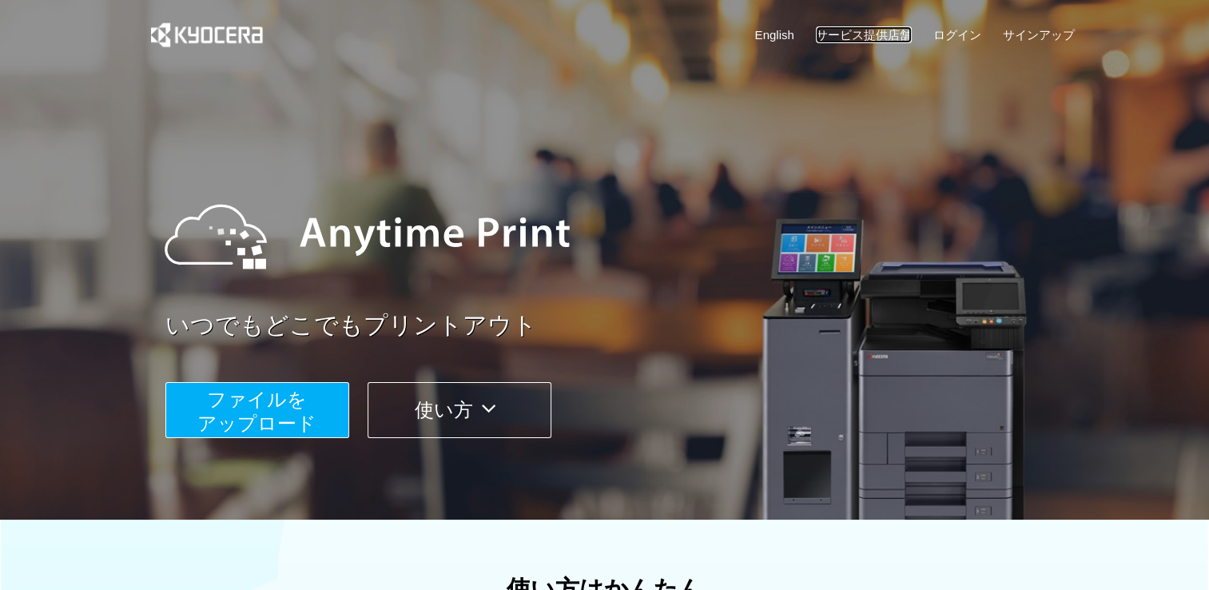
click at [866, 35] on link "サービス提供店舗" at bounding box center [864, 34] width 96 height 17
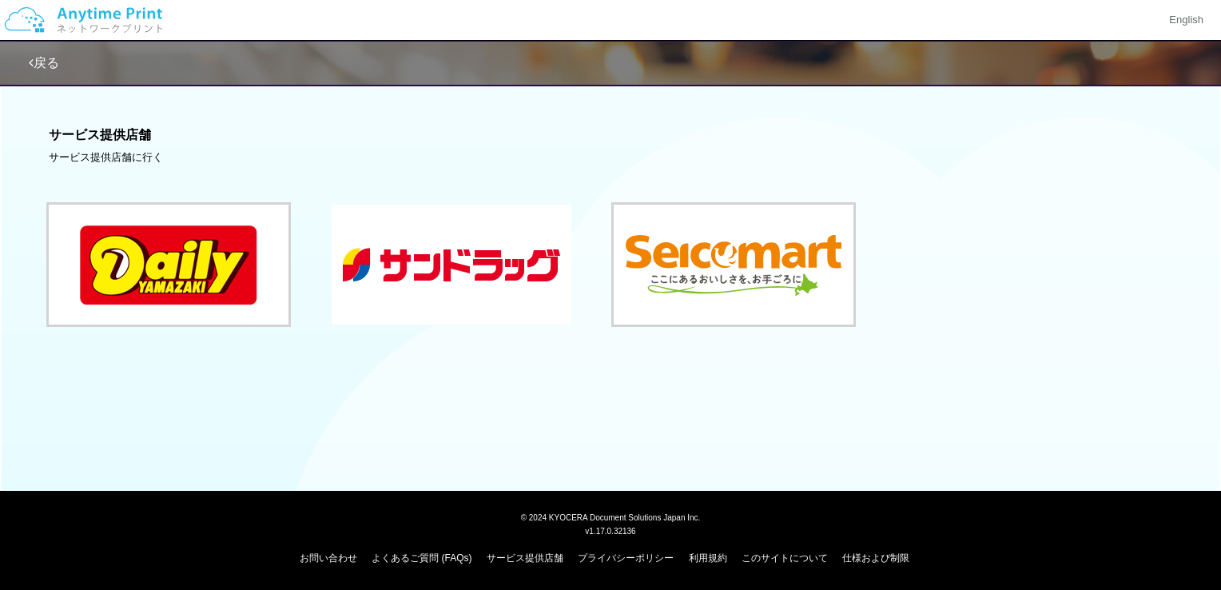
click at [499, 282] on button at bounding box center [452, 265] width 240 height 120
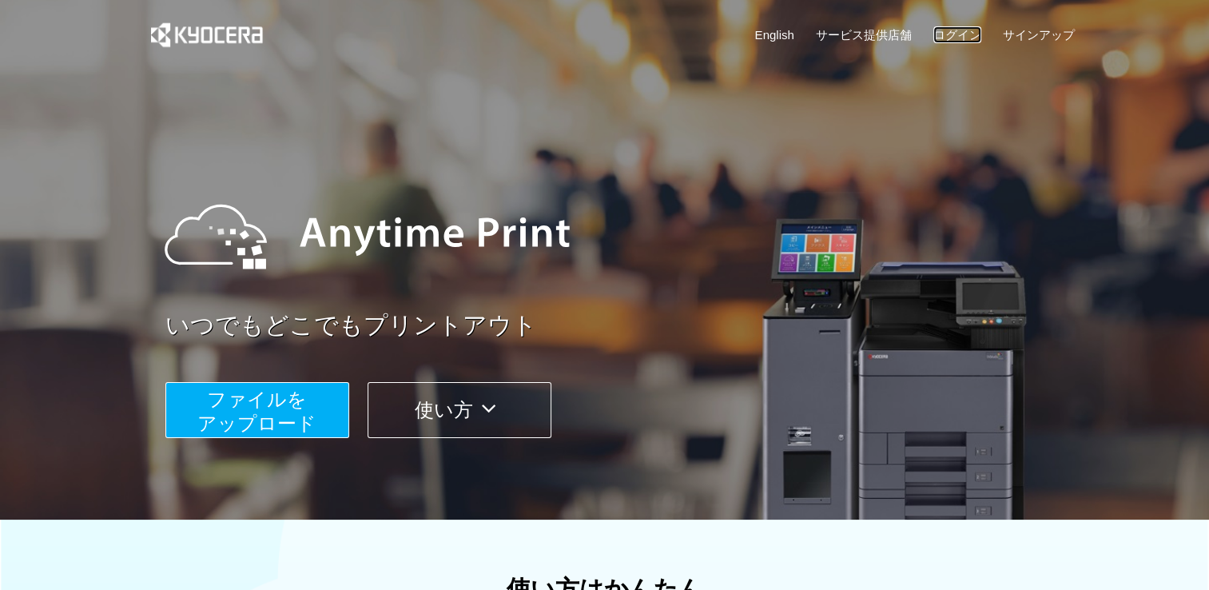
click at [965, 34] on link "ログイン" at bounding box center [957, 34] width 48 height 17
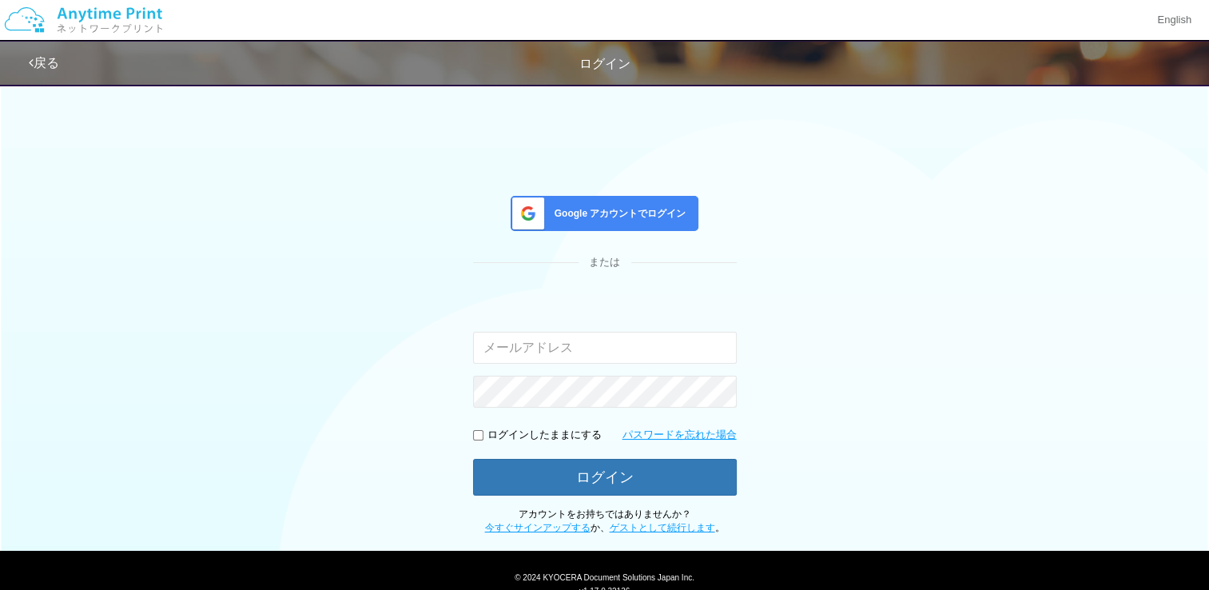
type input "[EMAIL_ADDRESS][DOMAIN_NAME]"
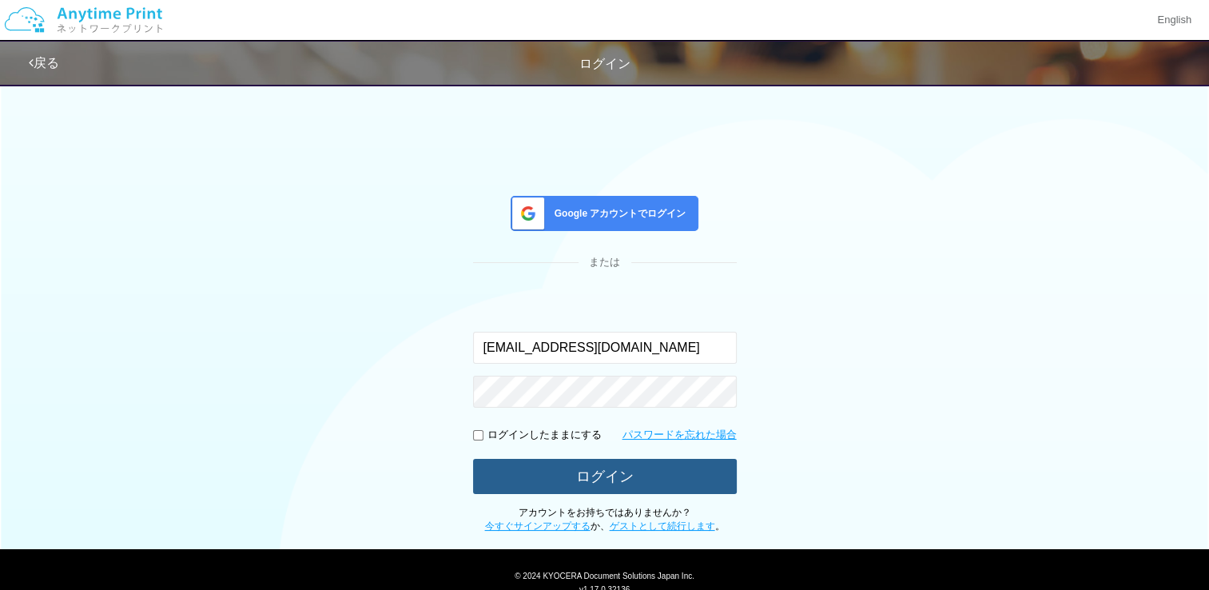
click at [588, 474] on button "ログイン" at bounding box center [605, 476] width 264 height 35
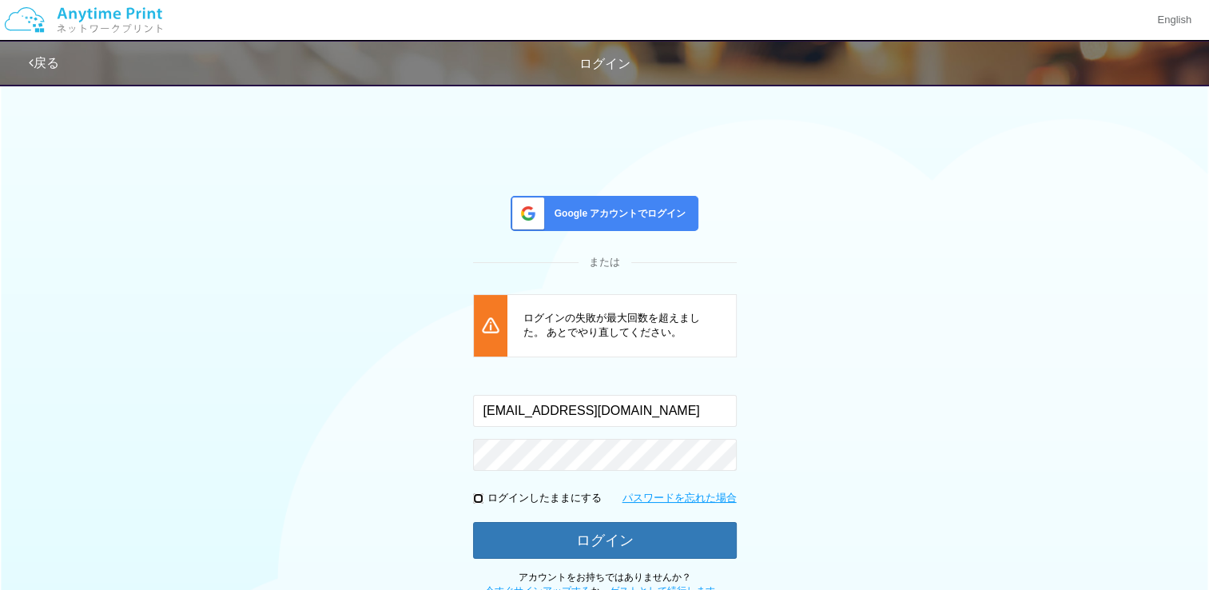
click at [478, 496] on input "checkbox" at bounding box center [478, 498] width 10 height 10
checkbox input "true"
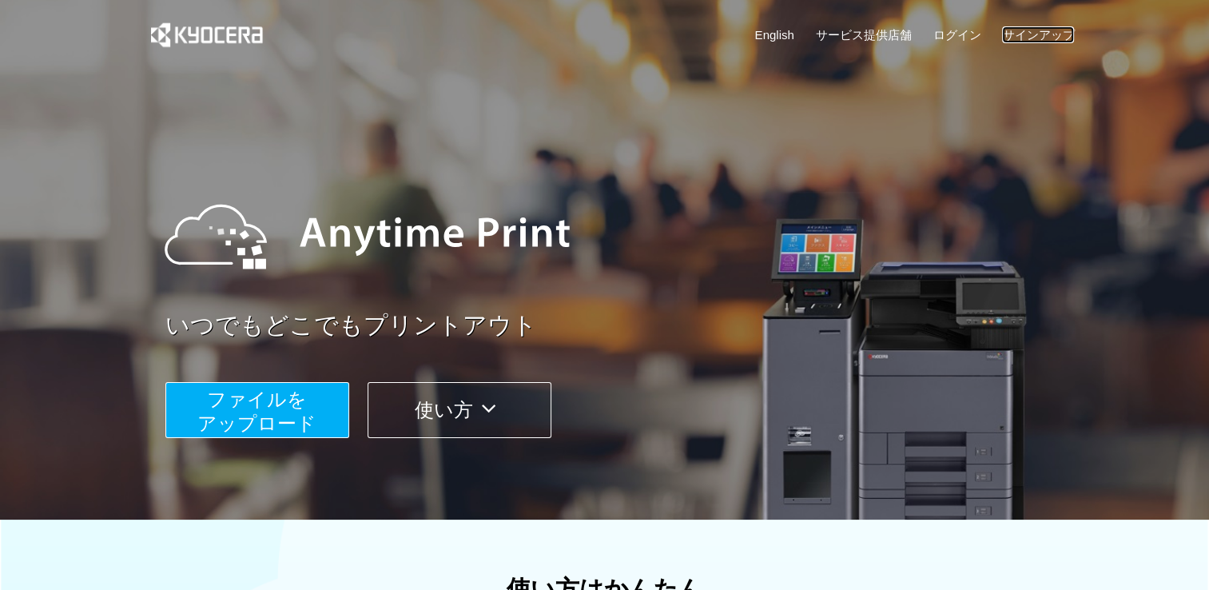
click at [1026, 27] on link "サインアップ" at bounding box center [1038, 34] width 72 height 17
click at [962, 32] on link "ログイン" at bounding box center [957, 34] width 48 height 17
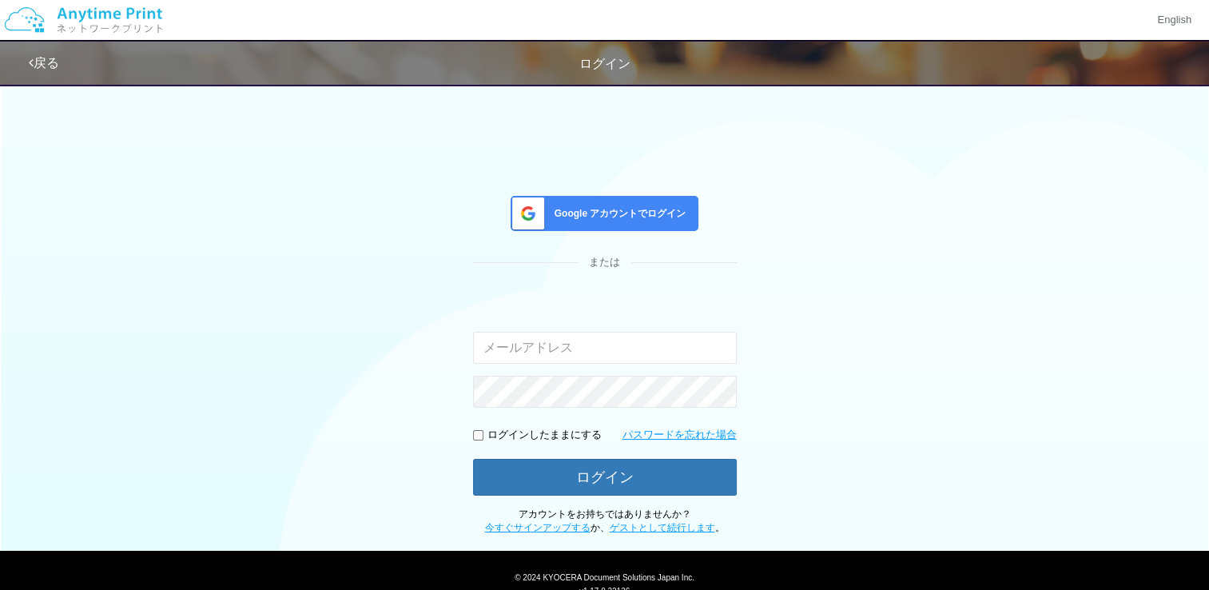
type input "[EMAIL_ADDRESS][DOMAIN_NAME]"
click at [473, 432] on input "checkbox" at bounding box center [478, 435] width 10 height 10
checkbox input "true"
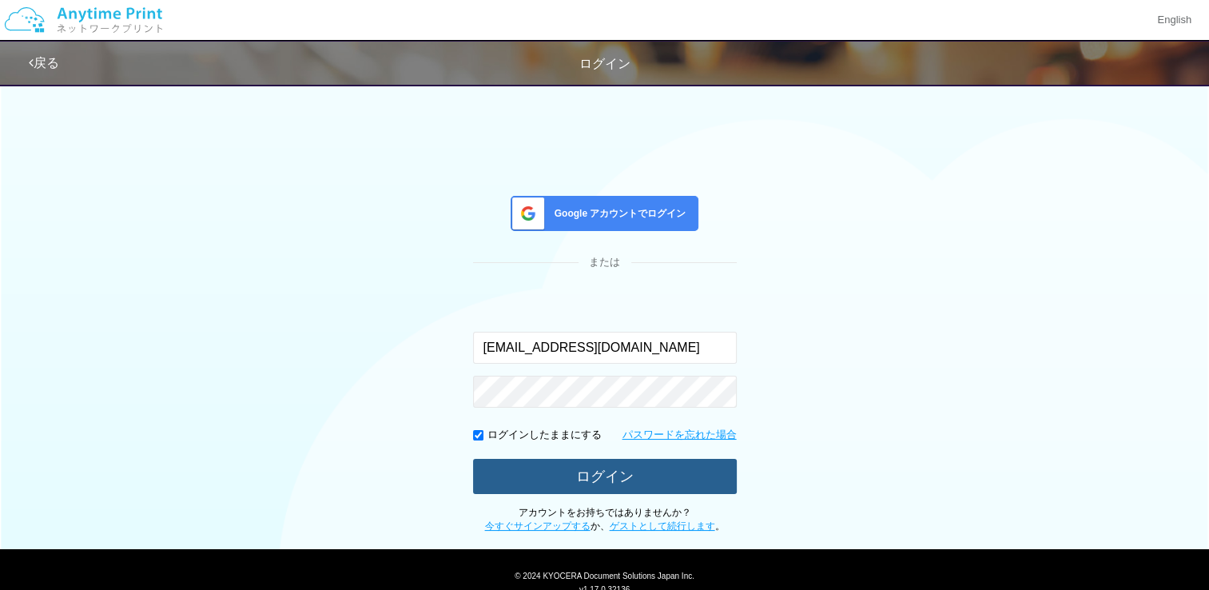
click at [598, 476] on button "ログイン" at bounding box center [605, 476] width 264 height 35
